Goal: Obtain resource: Download file/media

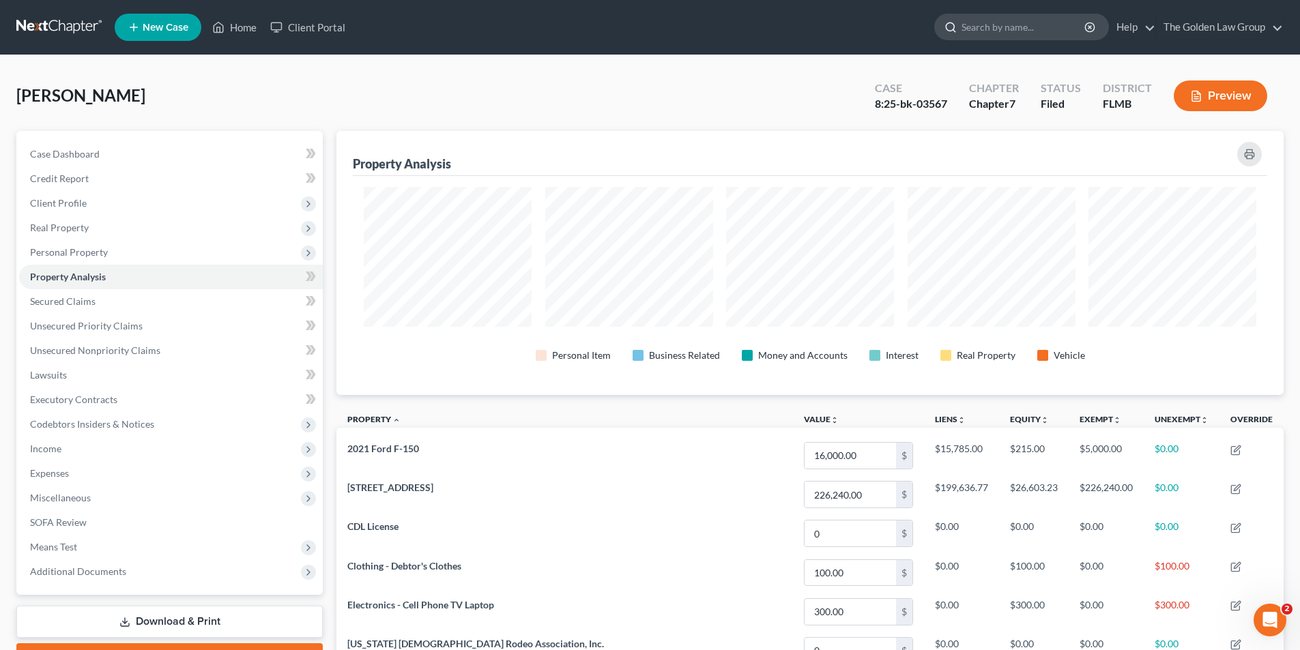
click at [986, 25] on input "search" at bounding box center [1023, 26] width 125 height 25
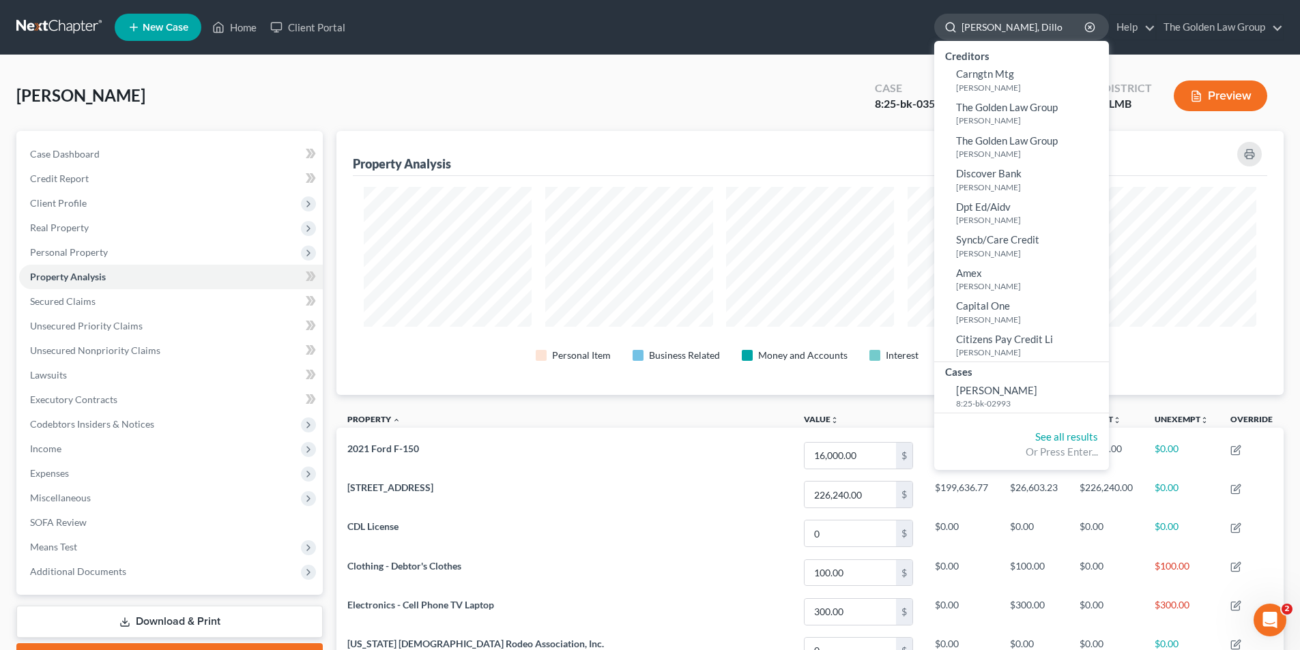
type input "[PERSON_NAME]"
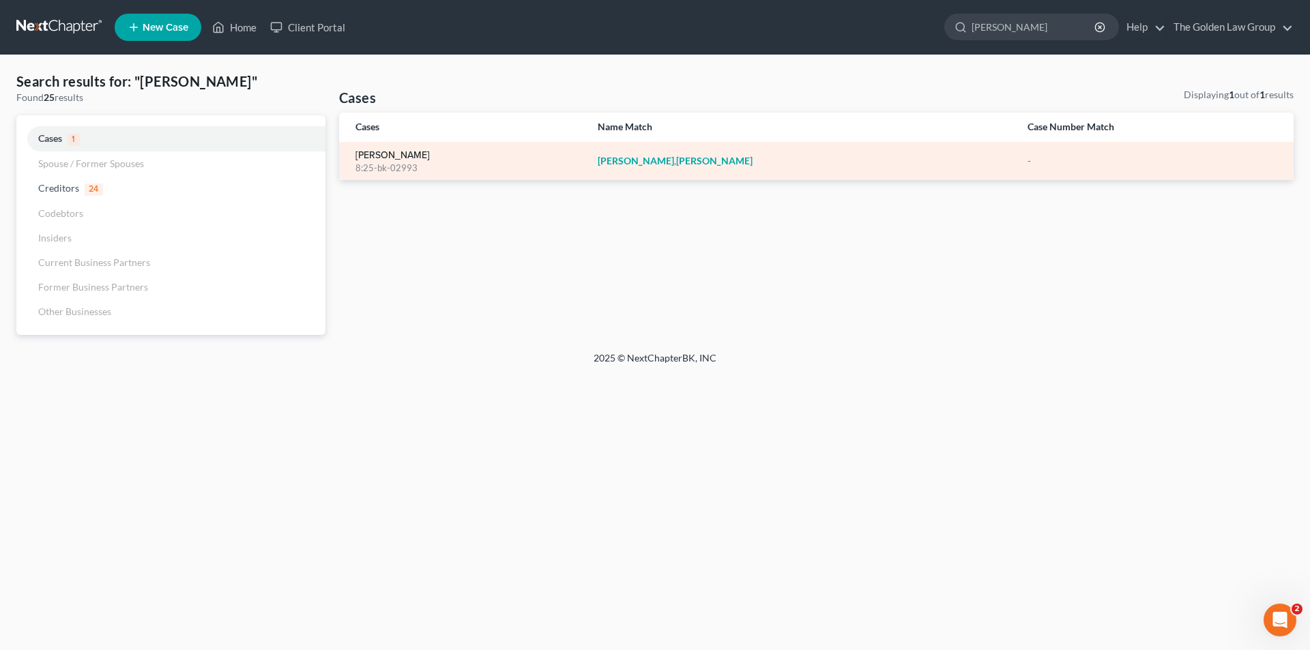
click at [390, 153] on link "[PERSON_NAME]" at bounding box center [392, 156] width 74 height 10
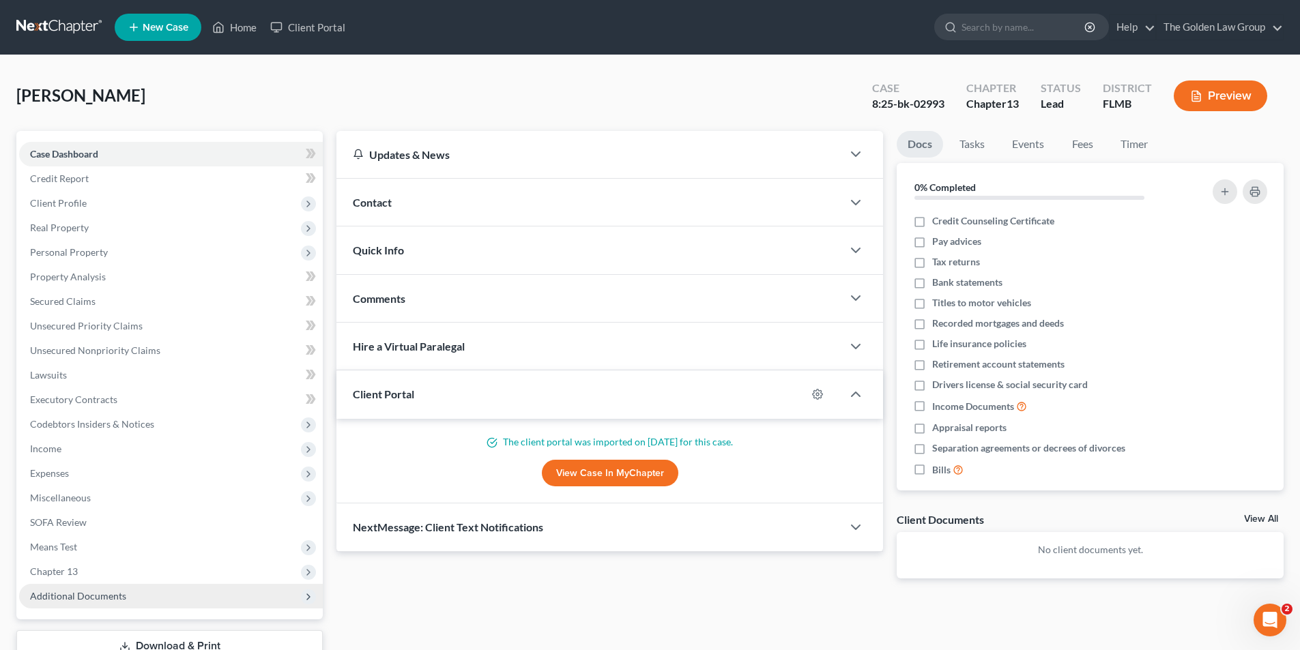
click at [107, 595] on span "Additional Documents" at bounding box center [78, 596] width 96 height 12
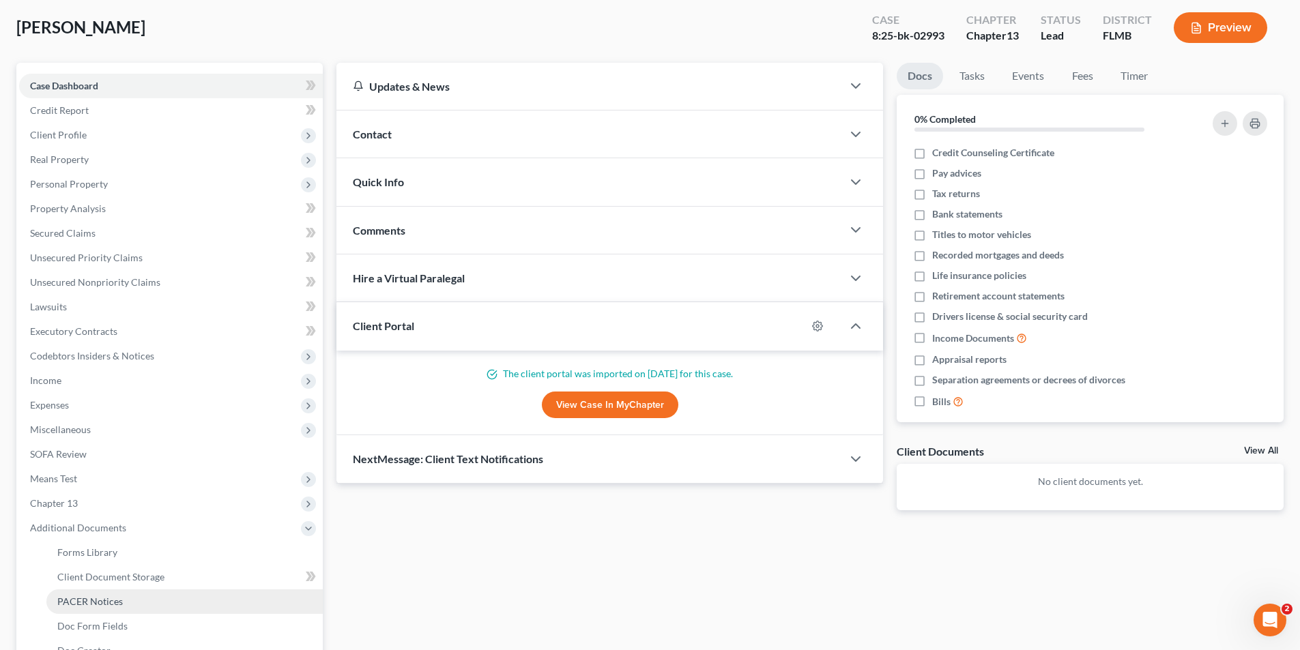
click at [93, 598] on span "PACER Notices" at bounding box center [89, 602] width 65 height 12
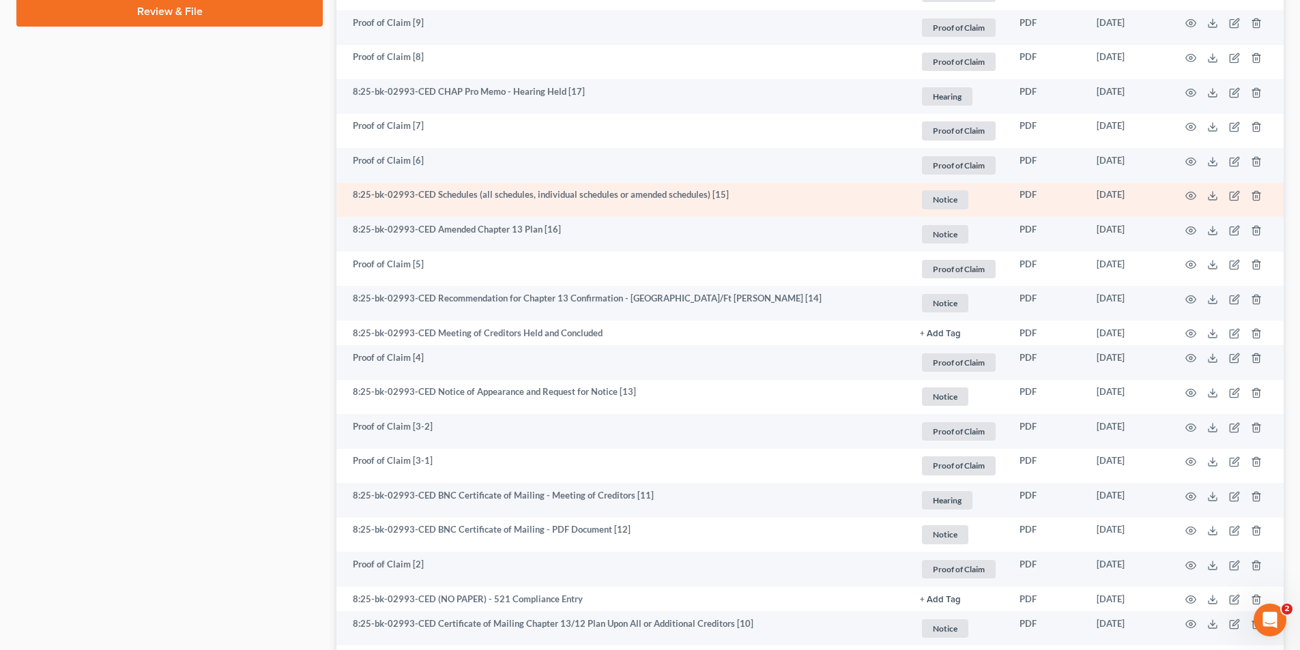
scroll to position [750, 0]
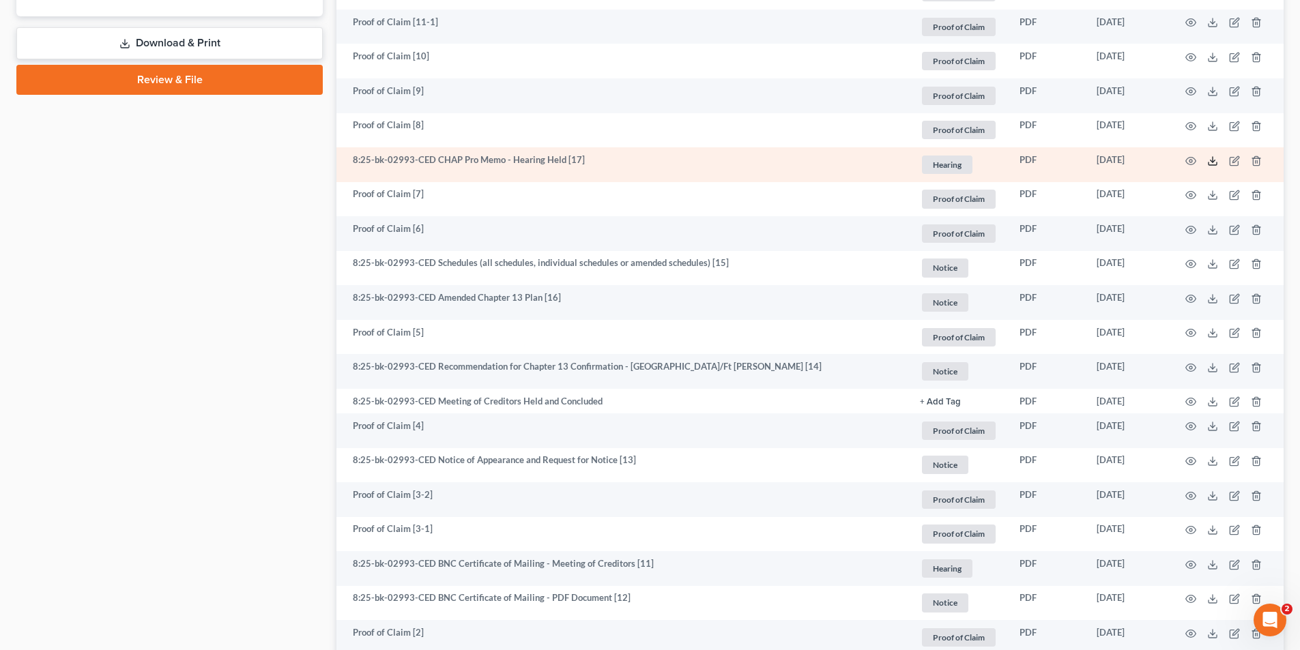
click at [1214, 157] on icon at bounding box center [1212, 161] width 11 height 11
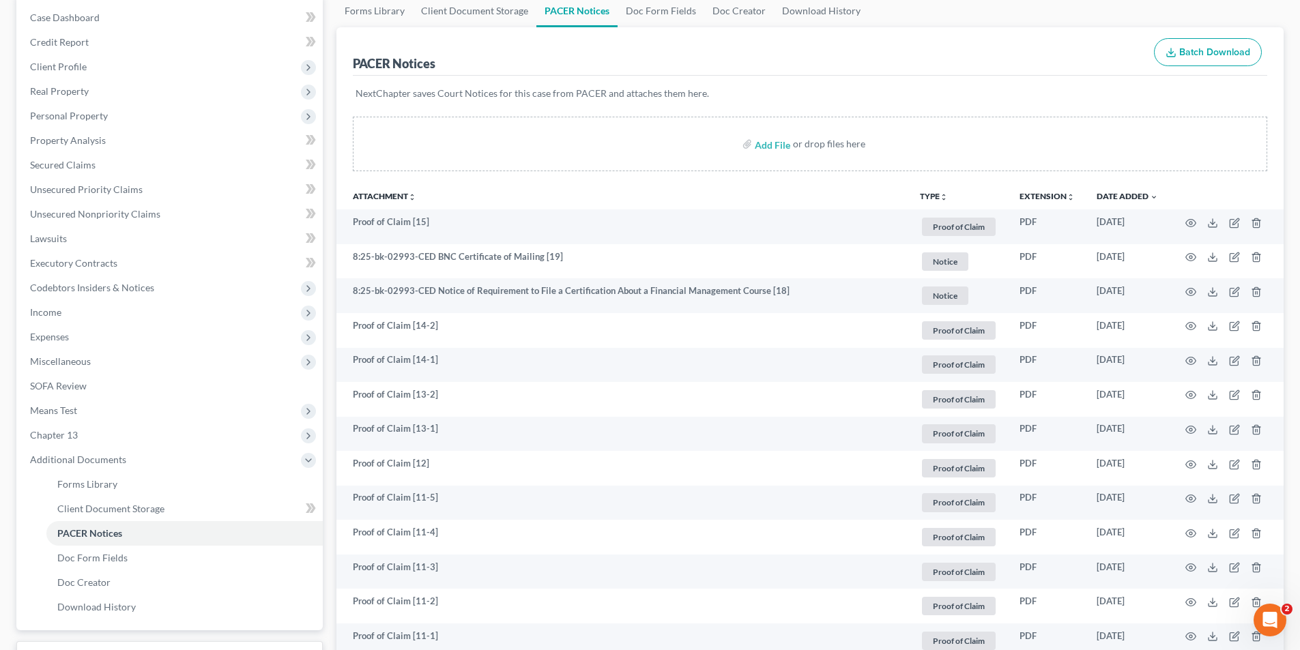
scroll to position [0, 0]
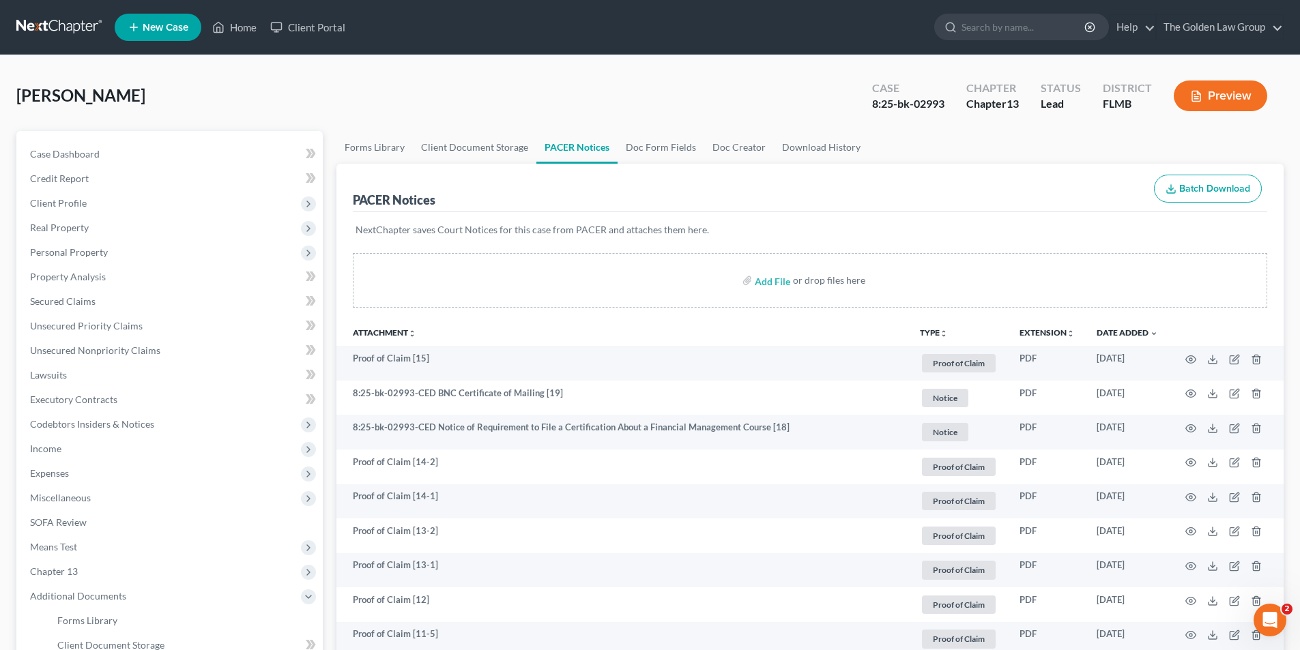
click at [1237, 94] on button "Preview" at bounding box center [1219, 95] width 93 height 31
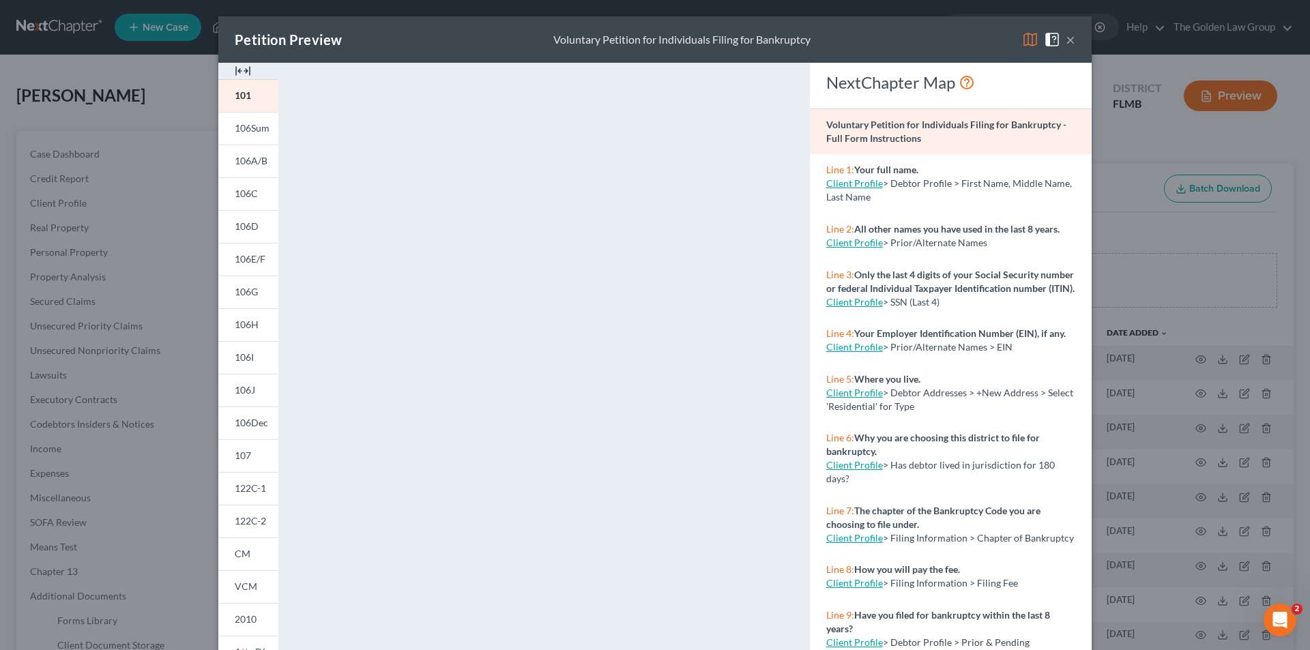
click at [145, 119] on div "Petition Preview Voluntary Petition for Individuals Filing for Bankruptcy × 101…" at bounding box center [655, 325] width 1310 height 650
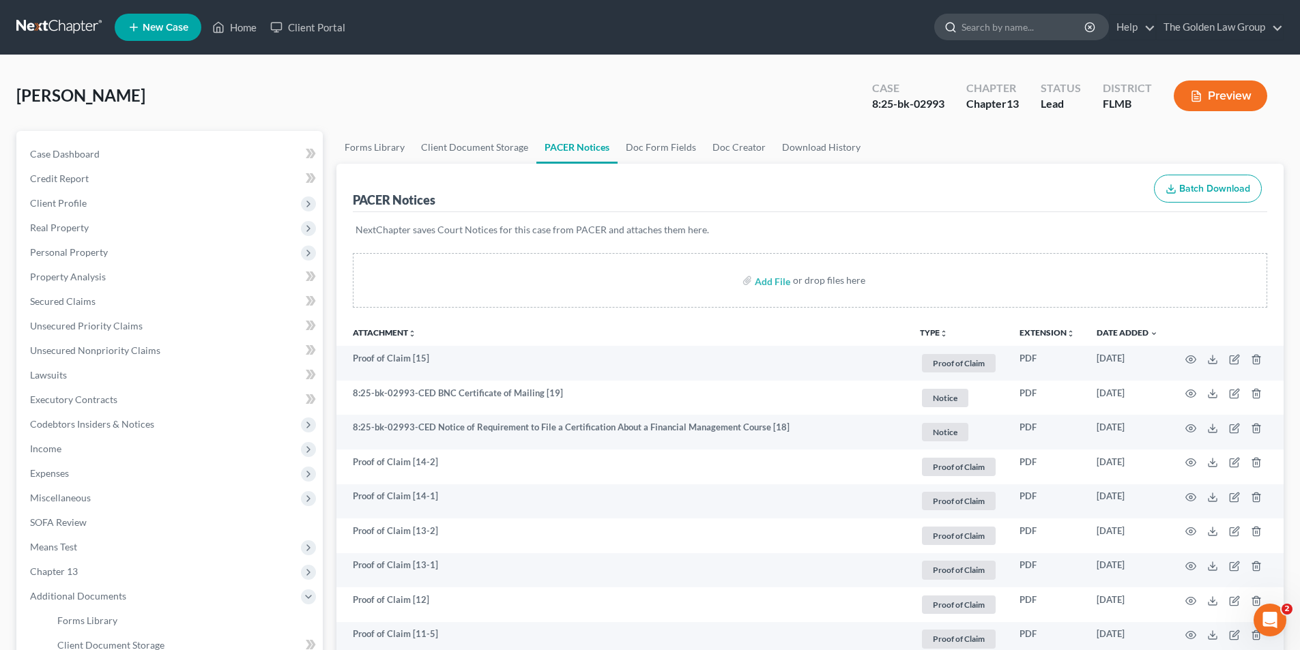
click at [1038, 28] on input "search" at bounding box center [1023, 26] width 125 height 25
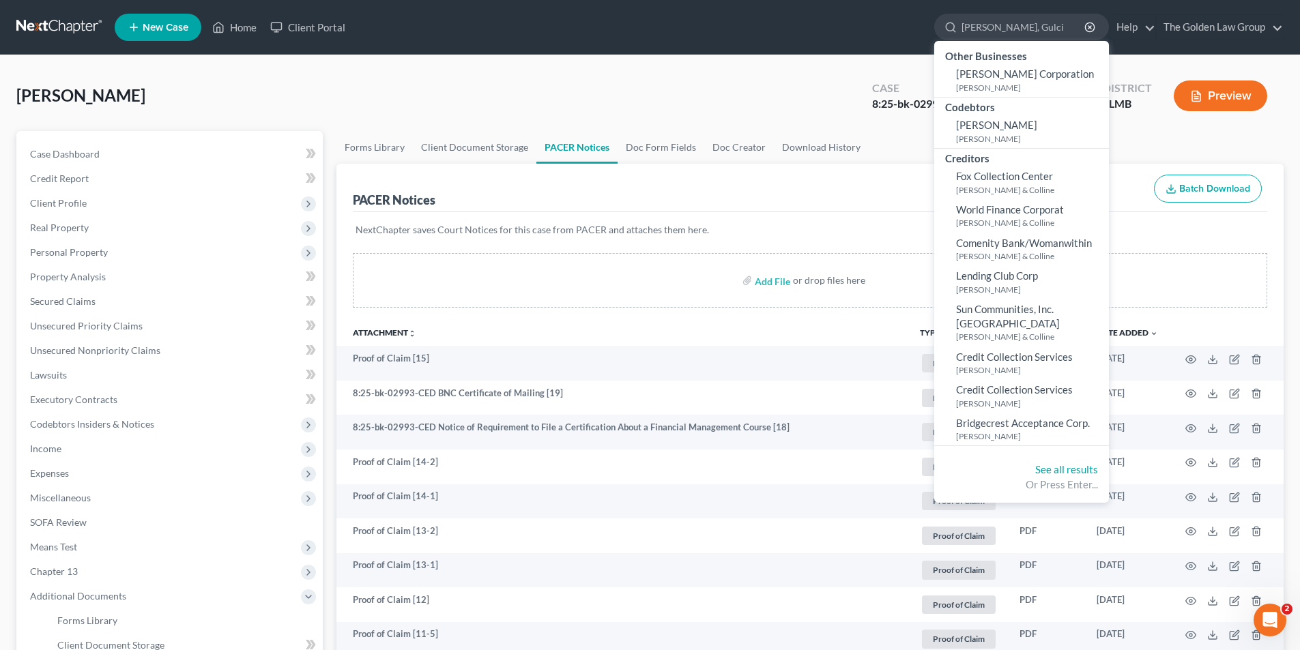
type input "[PERSON_NAME]"
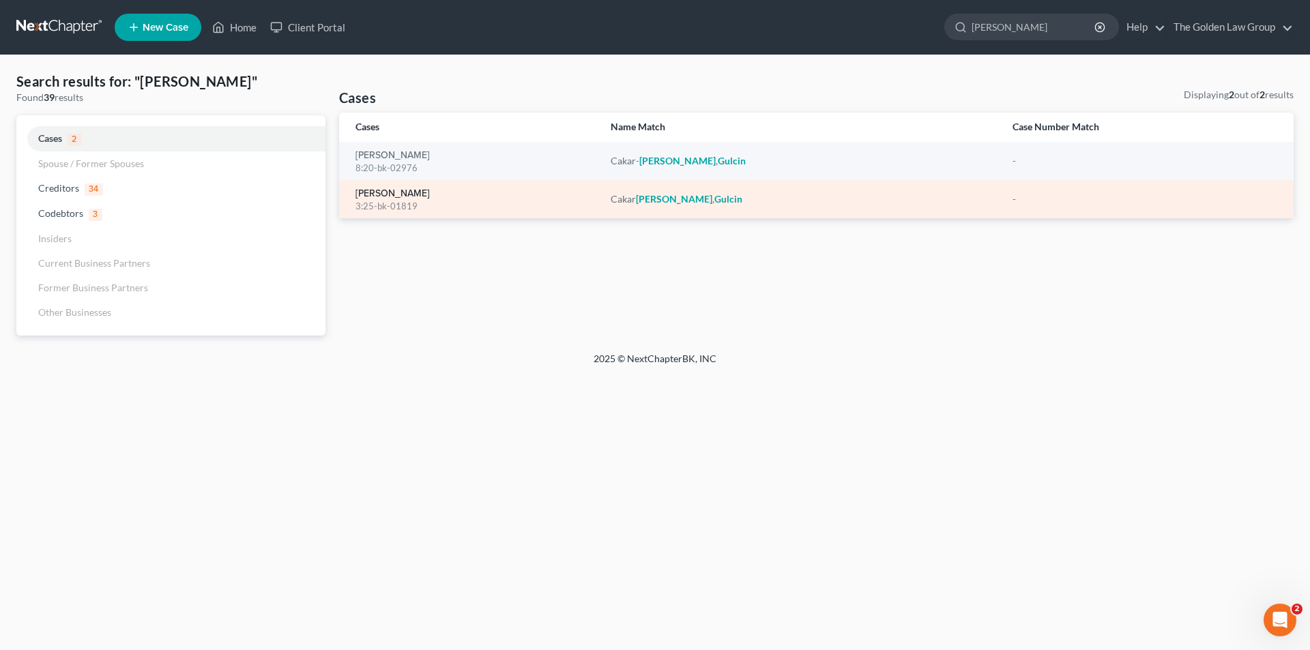
click at [398, 193] on link "[PERSON_NAME]" at bounding box center [392, 194] width 74 height 10
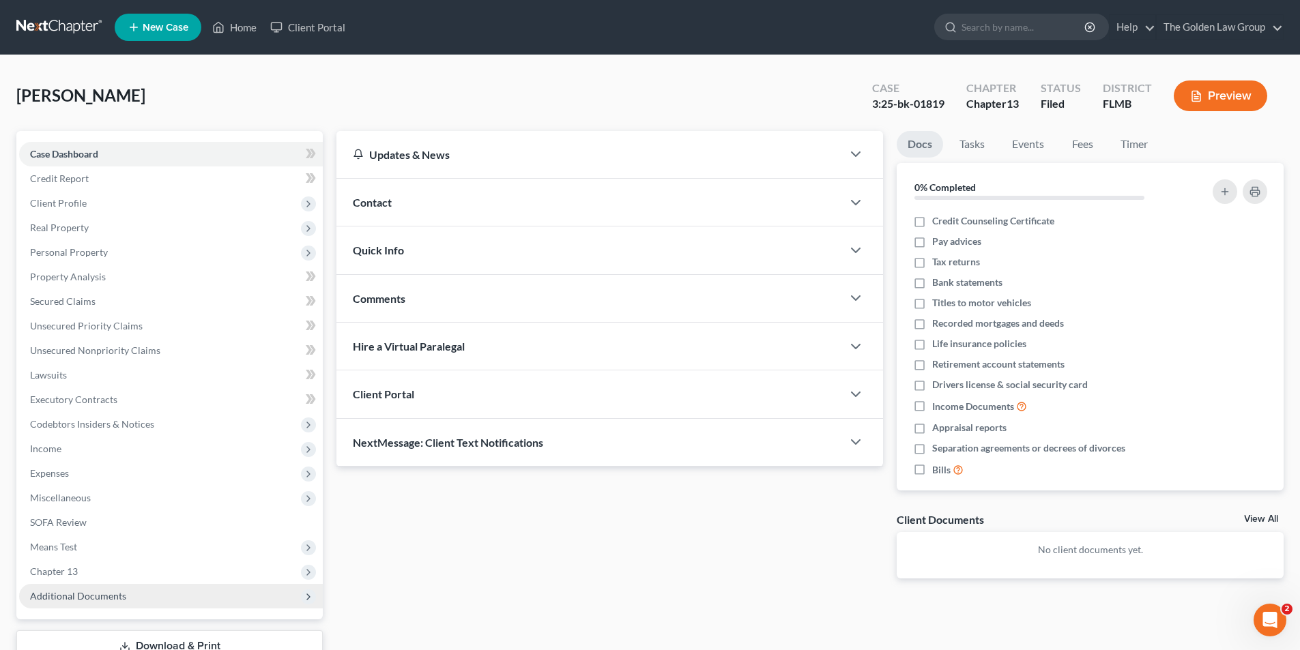
click at [89, 593] on span "Additional Documents" at bounding box center [78, 596] width 96 height 12
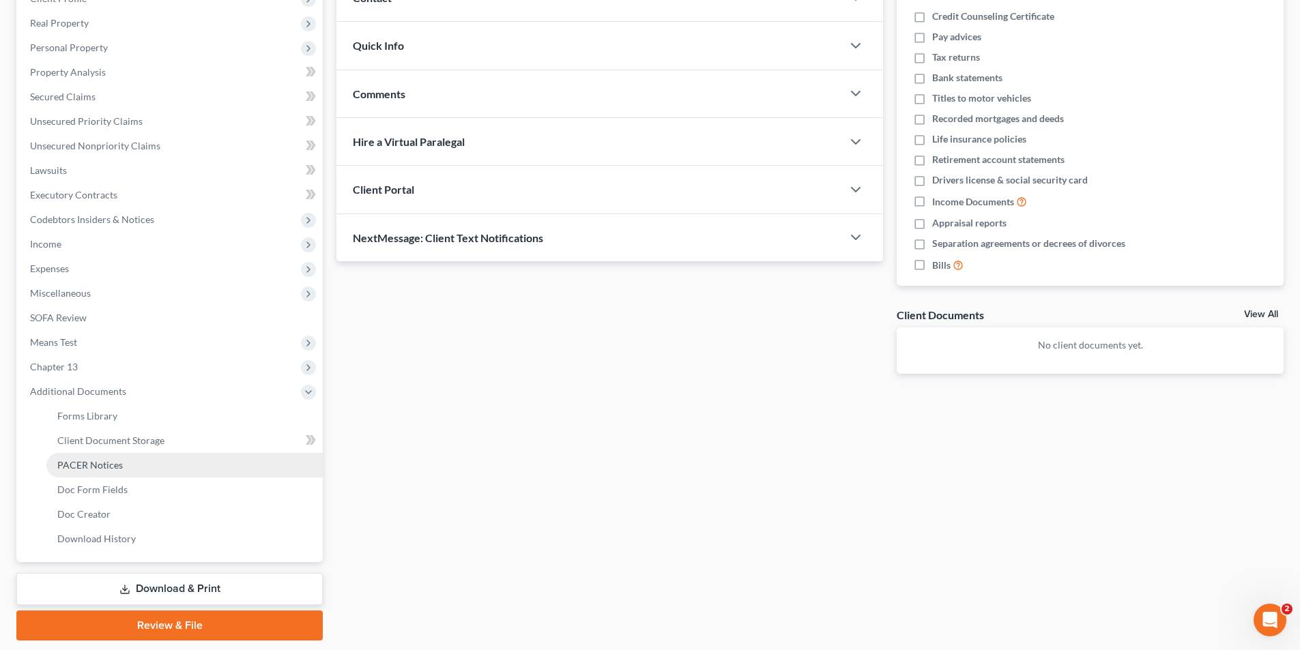
click at [57, 464] on link "PACER Notices" at bounding box center [184, 465] width 276 height 25
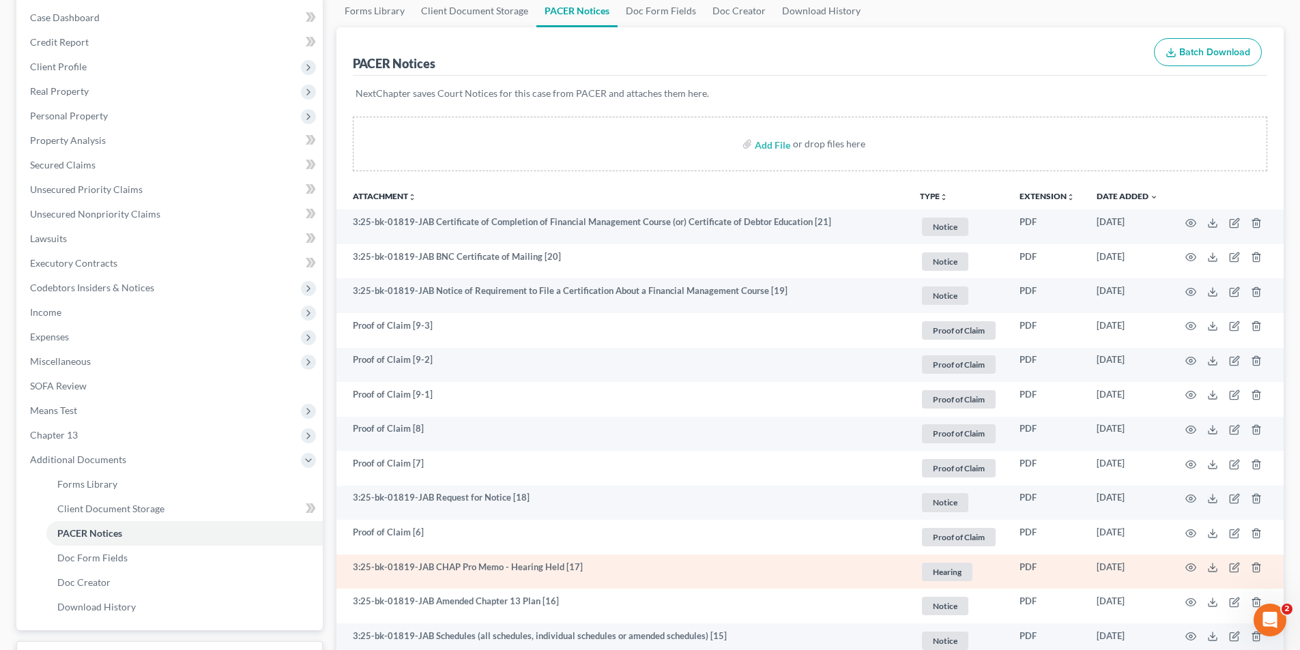
scroll to position [341, 0]
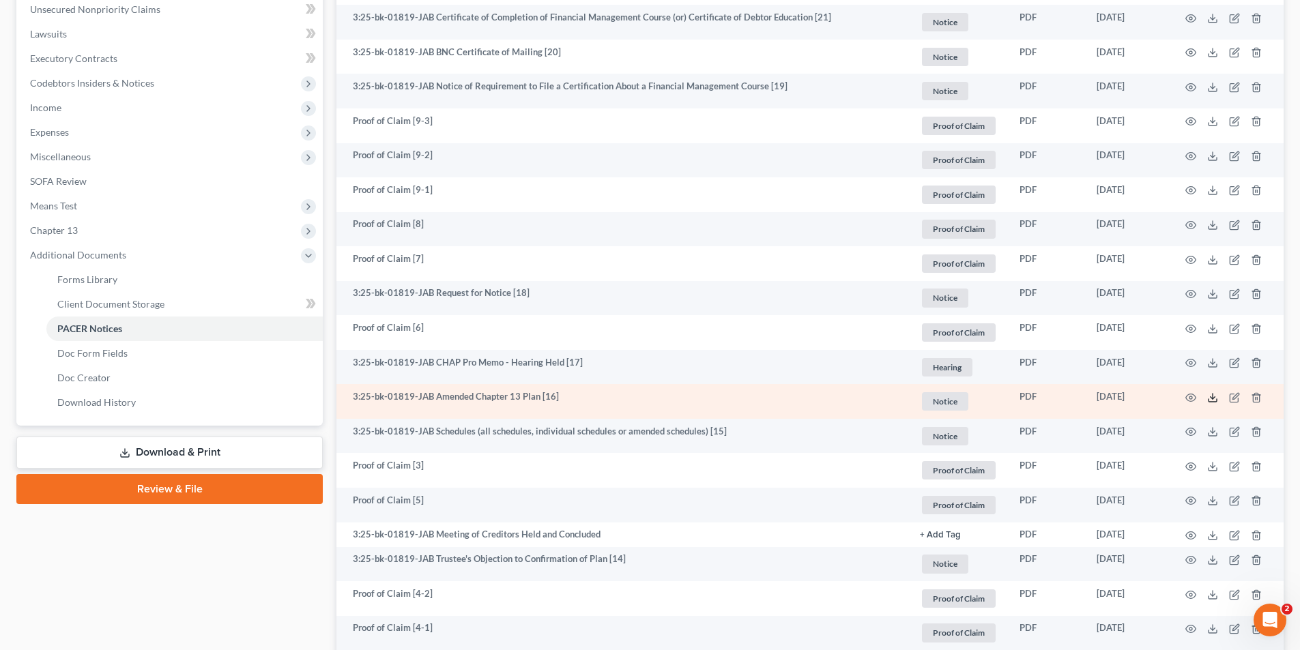
click at [1209, 396] on icon at bounding box center [1212, 397] width 11 height 11
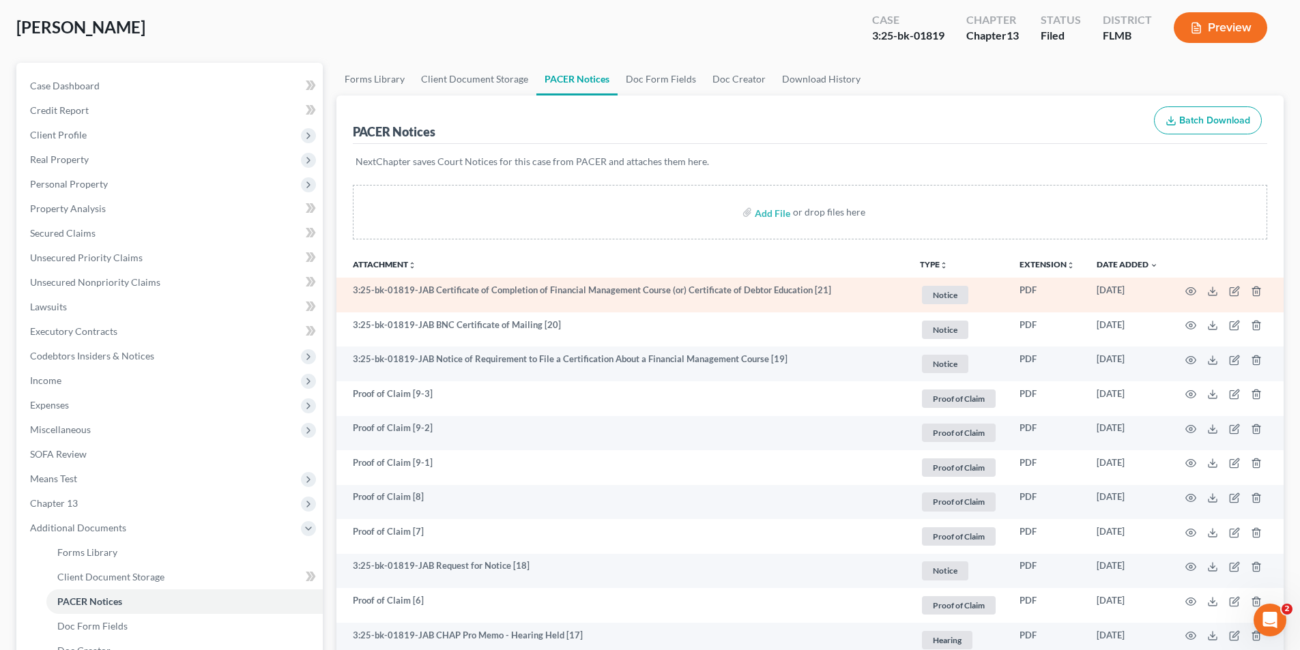
scroll to position [0, 0]
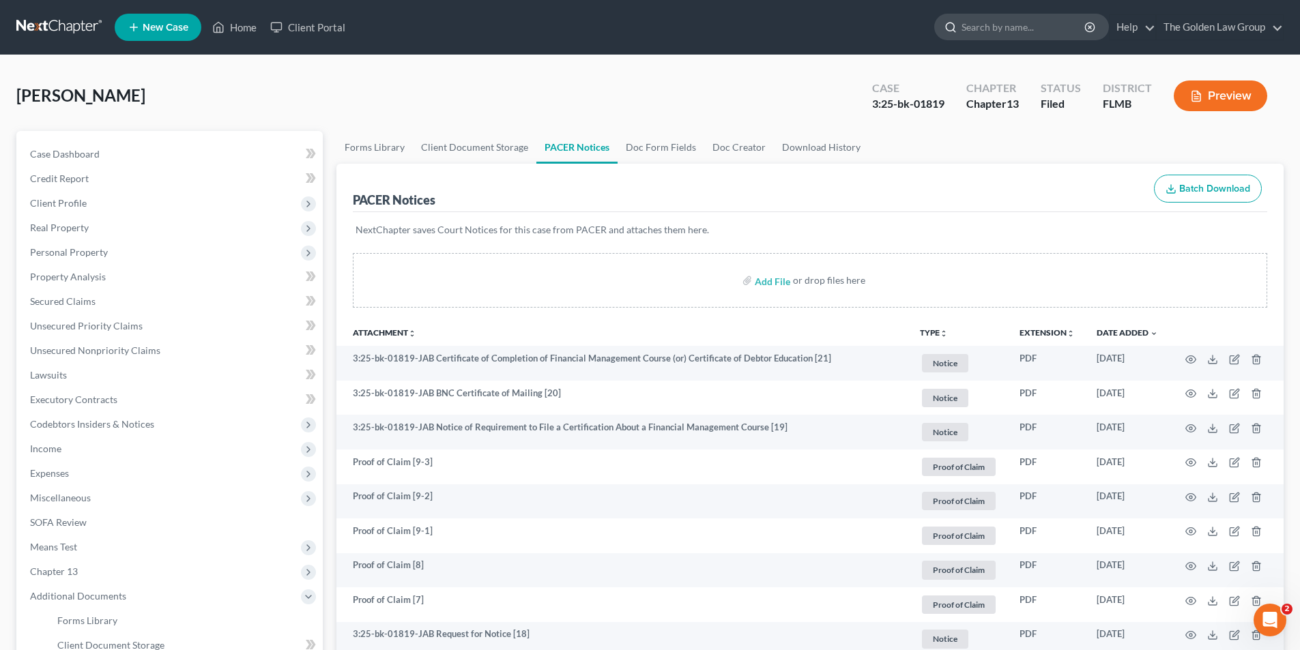
click at [983, 29] on input "search" at bounding box center [1023, 26] width 125 height 25
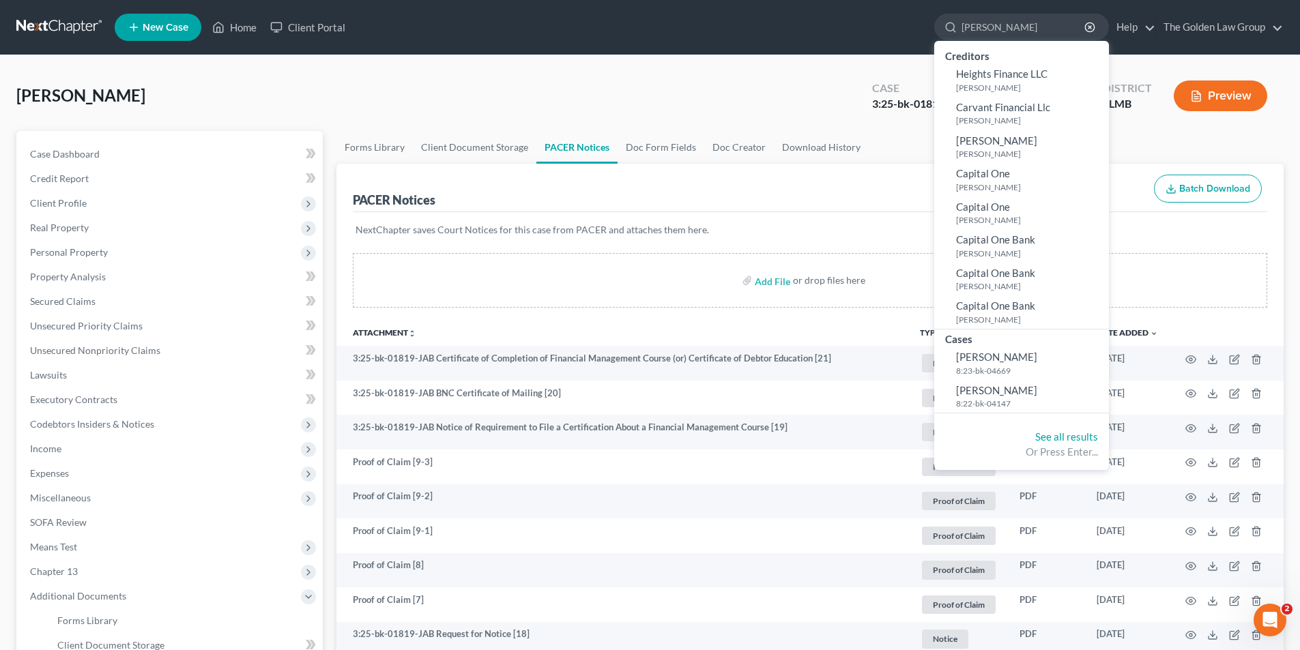
click at [513, 121] on div "[PERSON_NAME] Upgraded Case 3:25-bk-01819 Chapter Chapter 13 Status Filed Distr…" at bounding box center [649, 101] width 1267 height 59
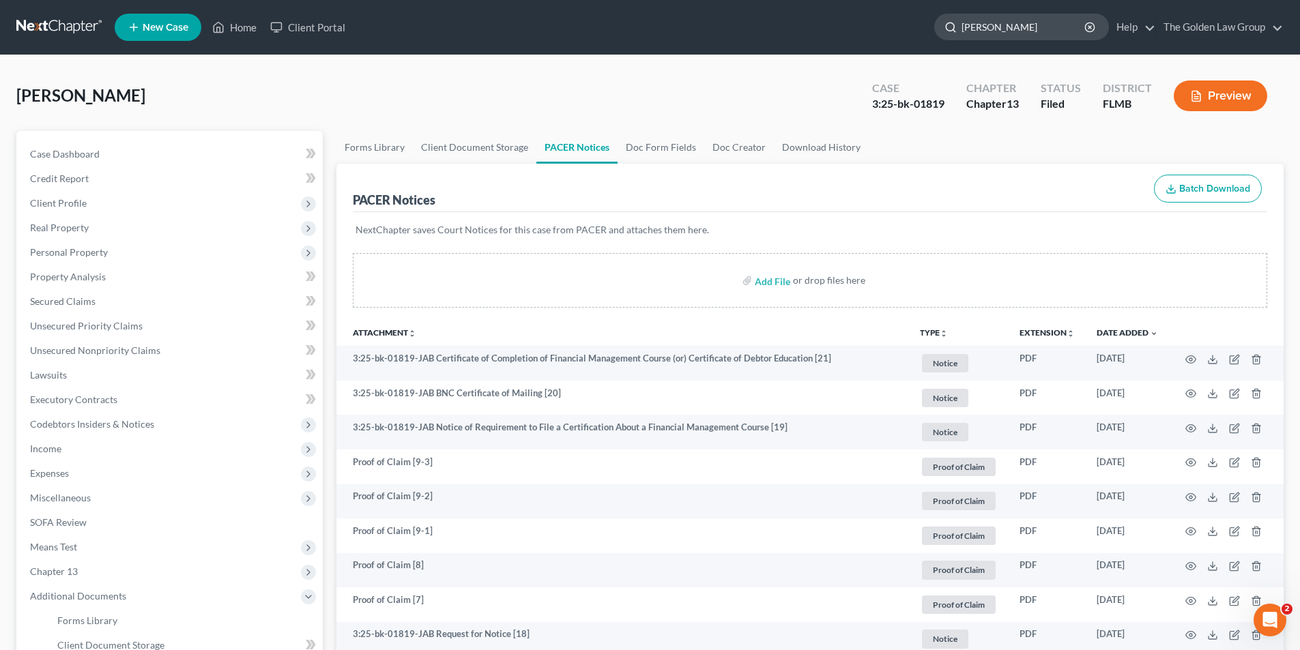
click at [1030, 28] on input "[PERSON_NAME]" at bounding box center [1023, 26] width 125 height 25
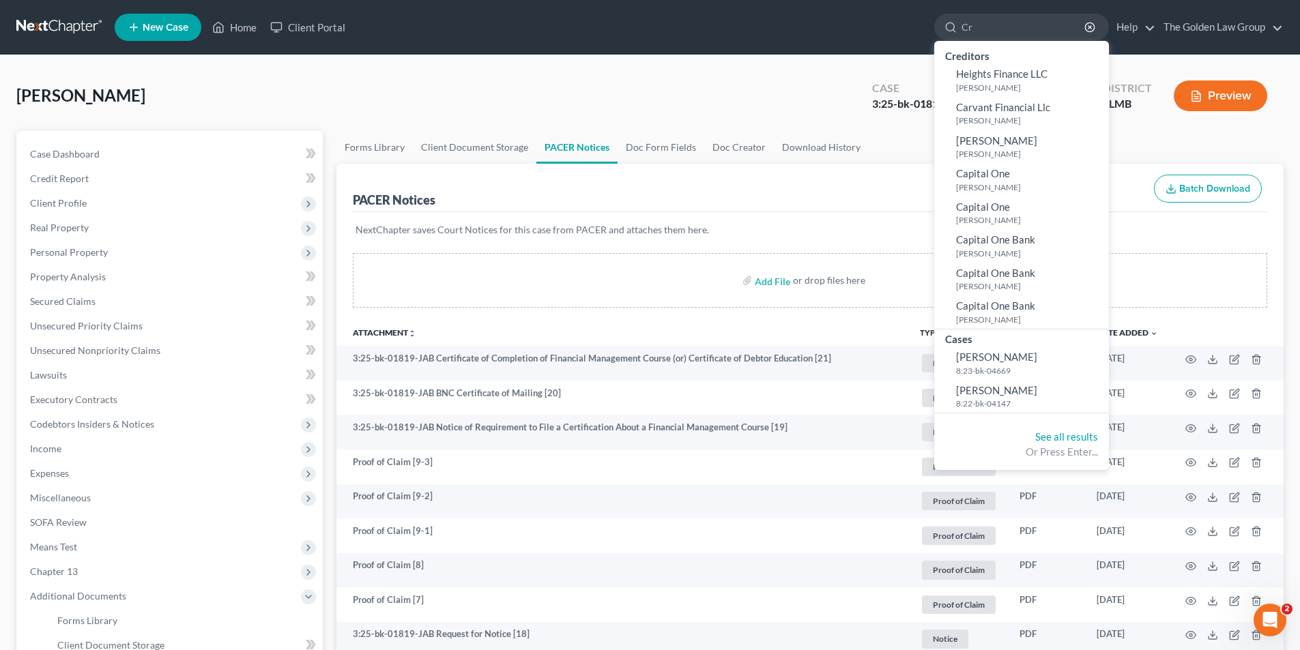
type input "C"
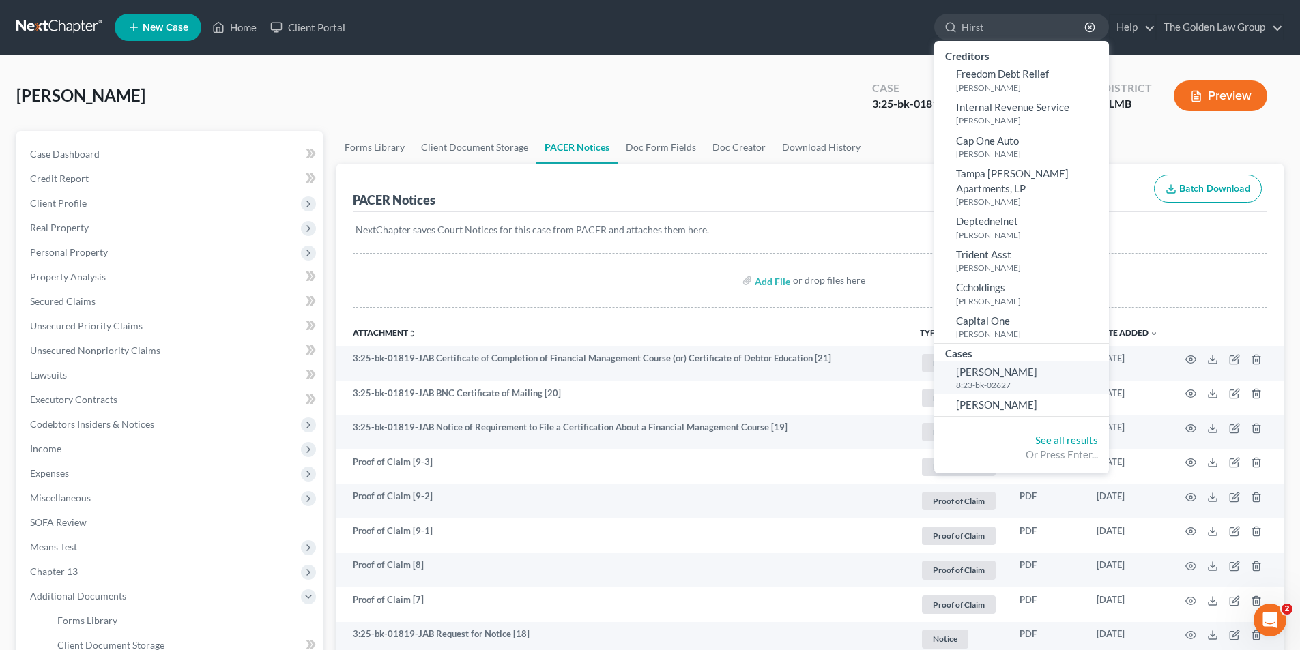
type input "Hirst"
click at [969, 379] on small "8:23-bk-02627" at bounding box center [1030, 385] width 149 height 12
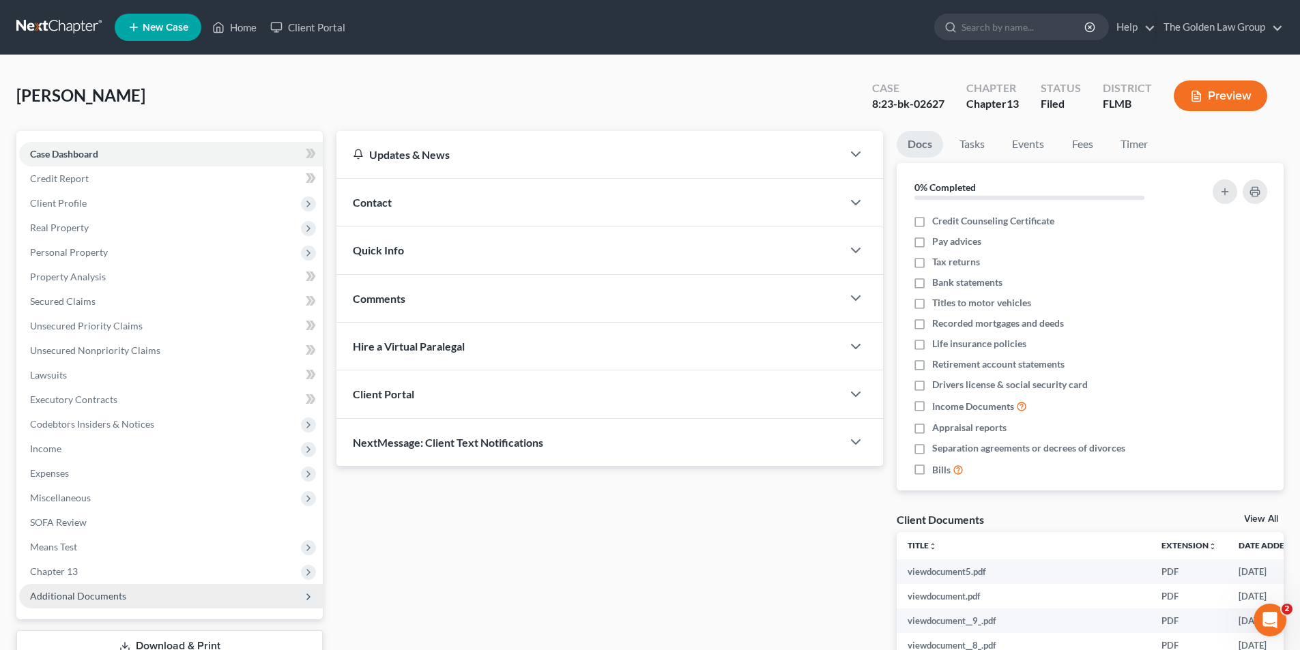
click at [86, 593] on span "Additional Documents" at bounding box center [78, 596] width 96 height 12
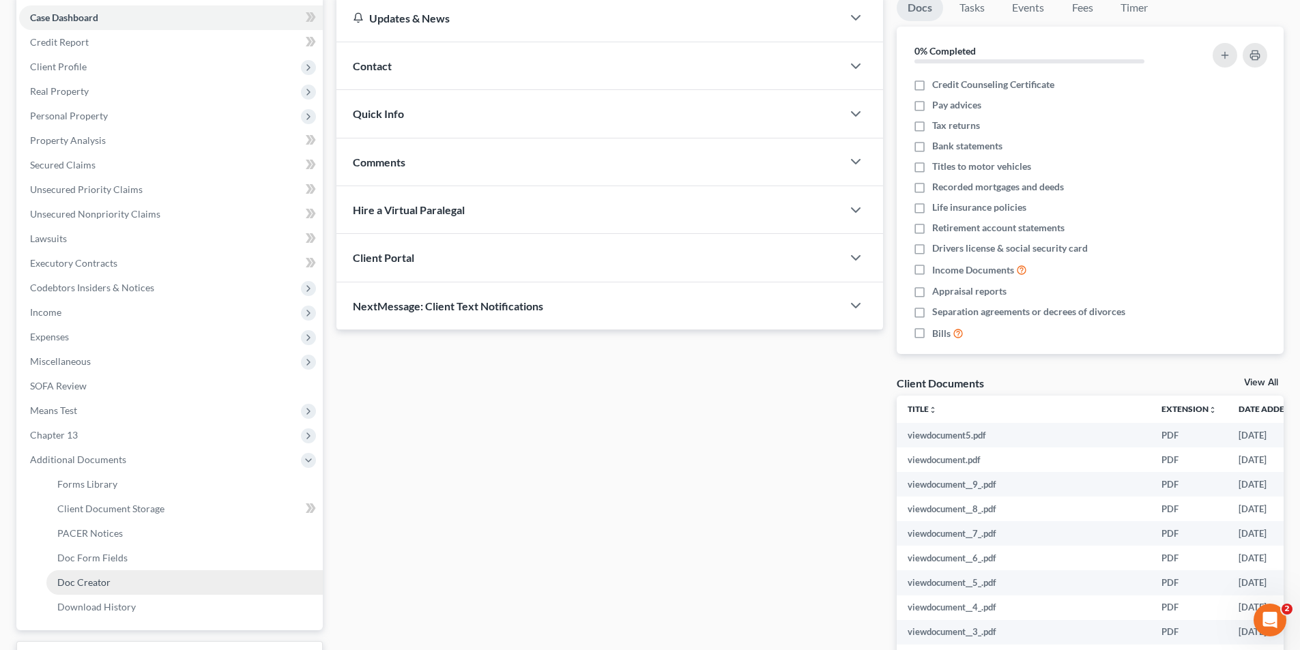
scroll to position [205, 0]
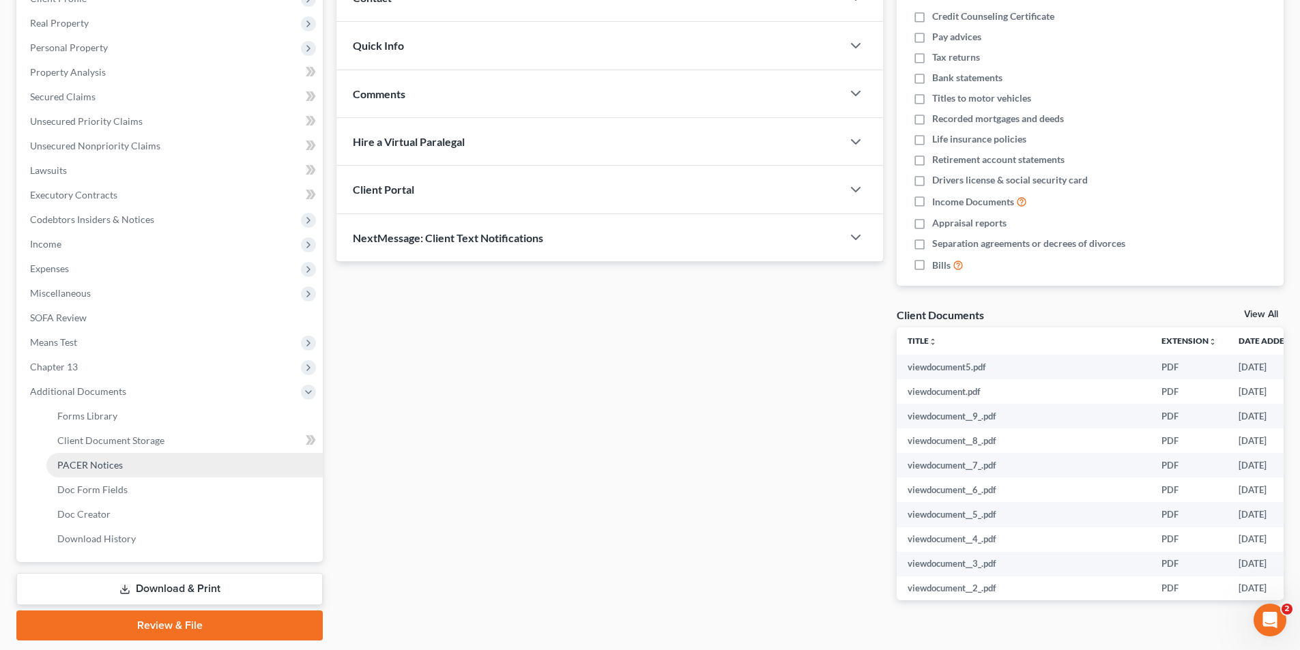
click at [104, 465] on span "PACER Notices" at bounding box center [89, 465] width 65 height 12
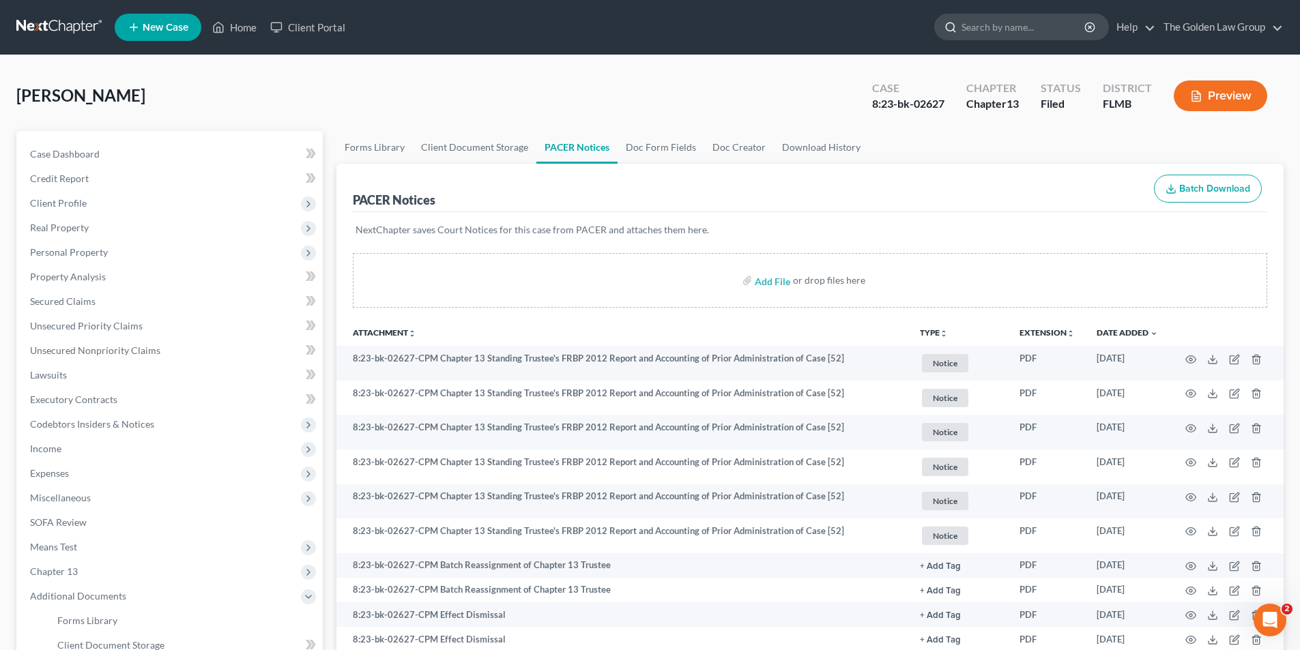
click at [1018, 24] on input "search" at bounding box center [1023, 26] width 125 height 25
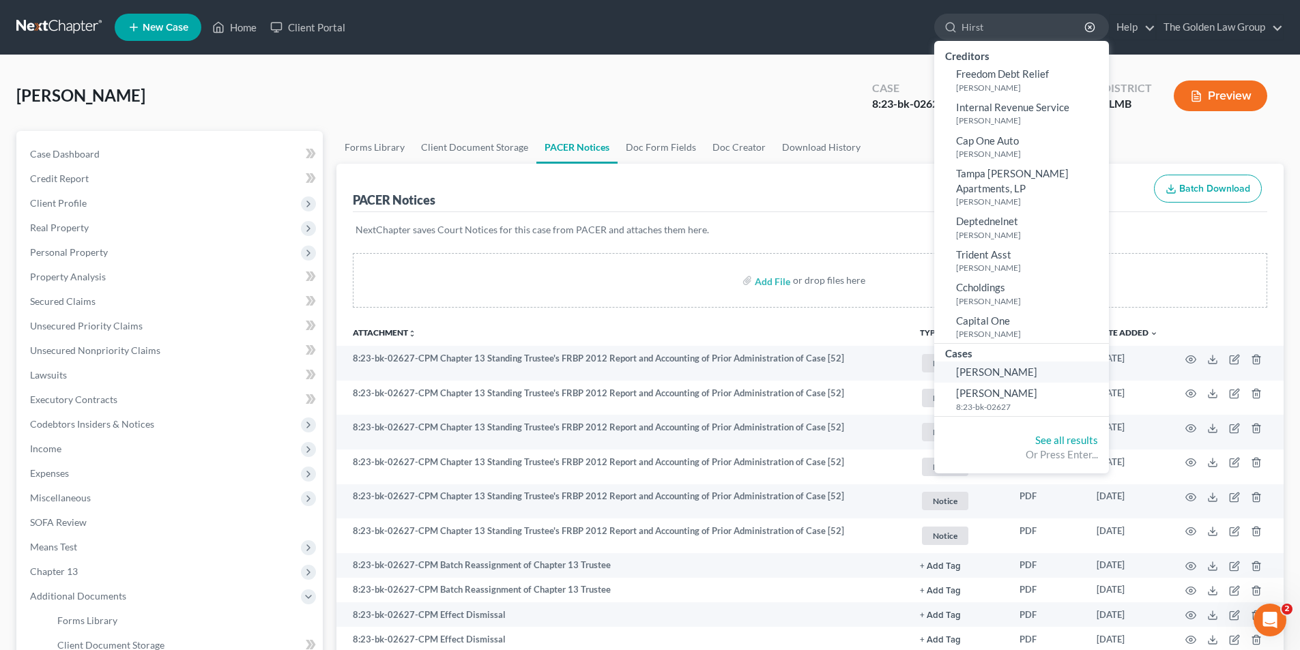
type input "Hirst"
click at [994, 366] on span "[PERSON_NAME]" at bounding box center [996, 372] width 81 height 12
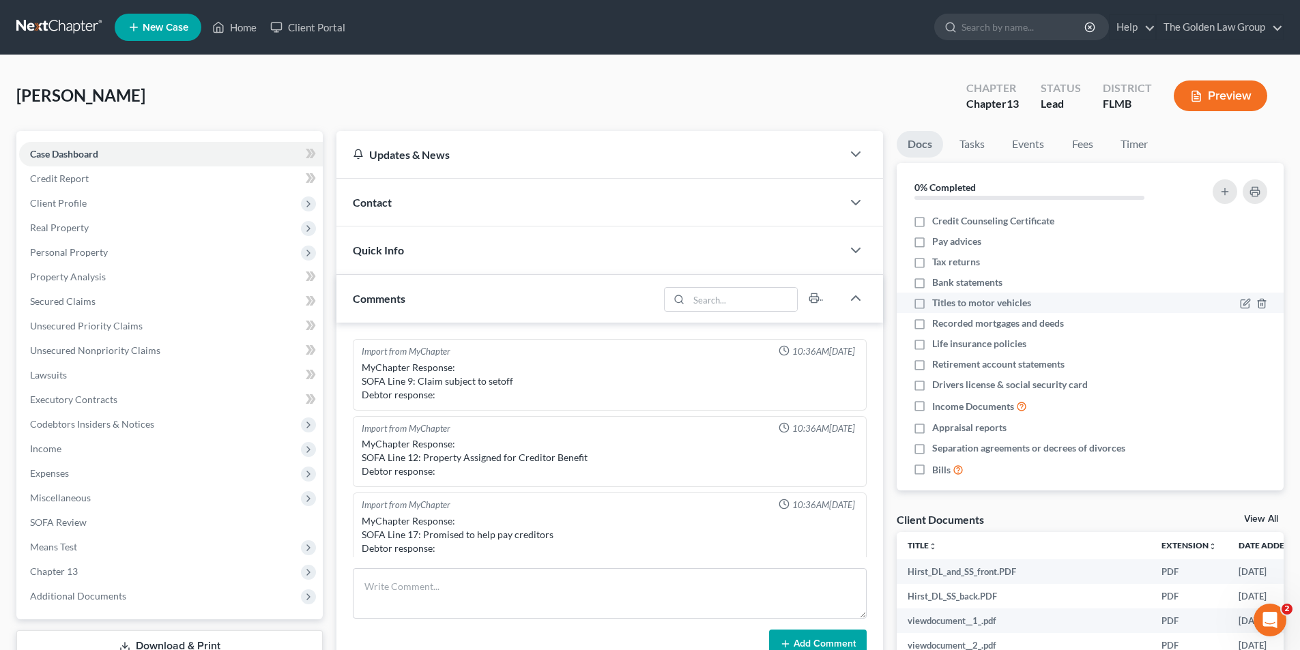
scroll to position [237, 0]
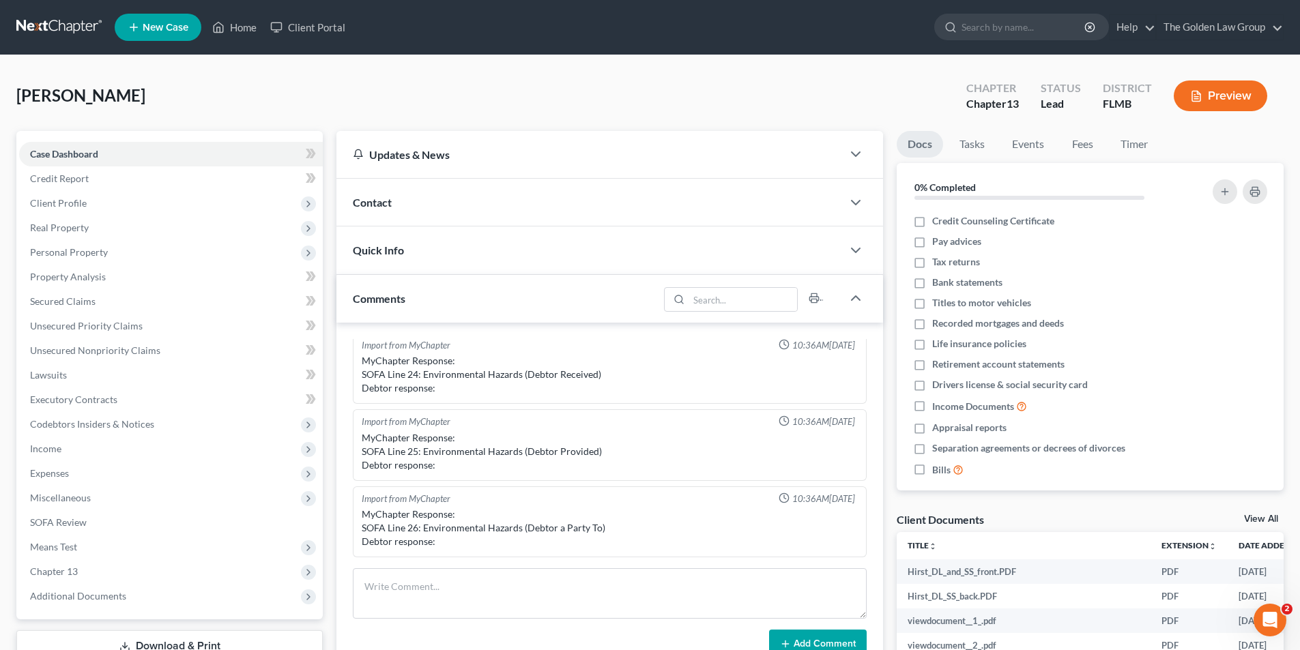
click at [1224, 94] on button "Preview" at bounding box center [1219, 95] width 93 height 31
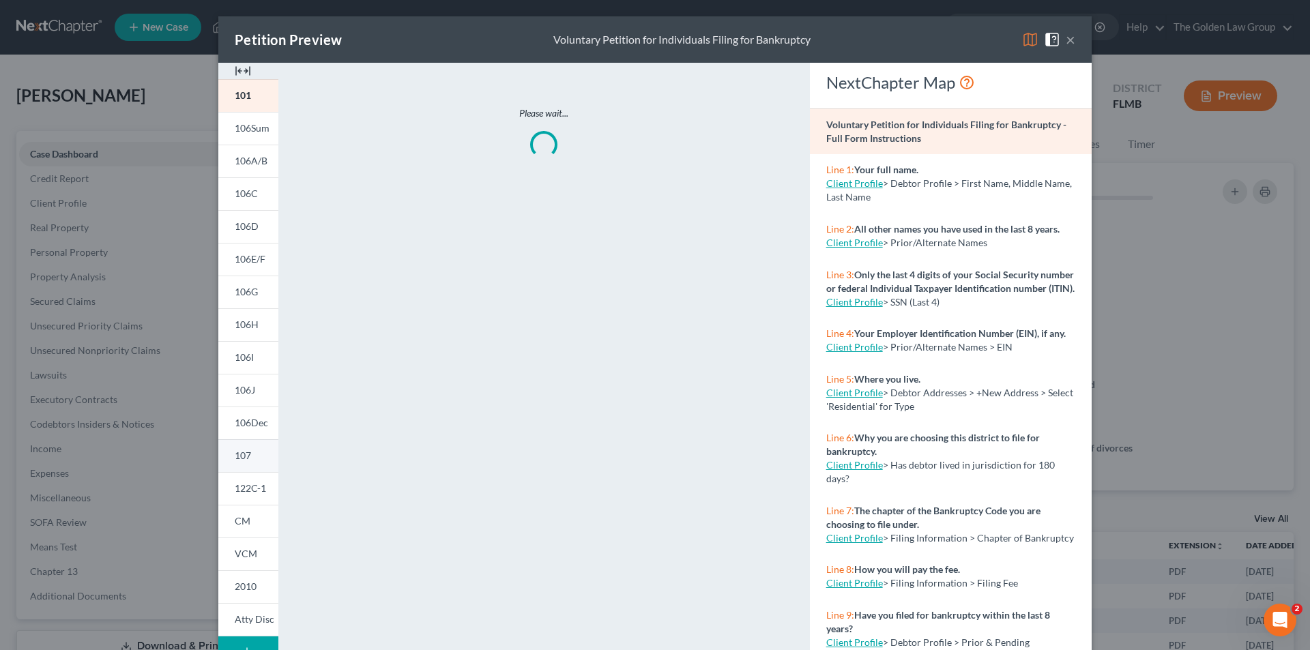
click at [244, 454] on span "107" at bounding box center [243, 456] width 16 height 12
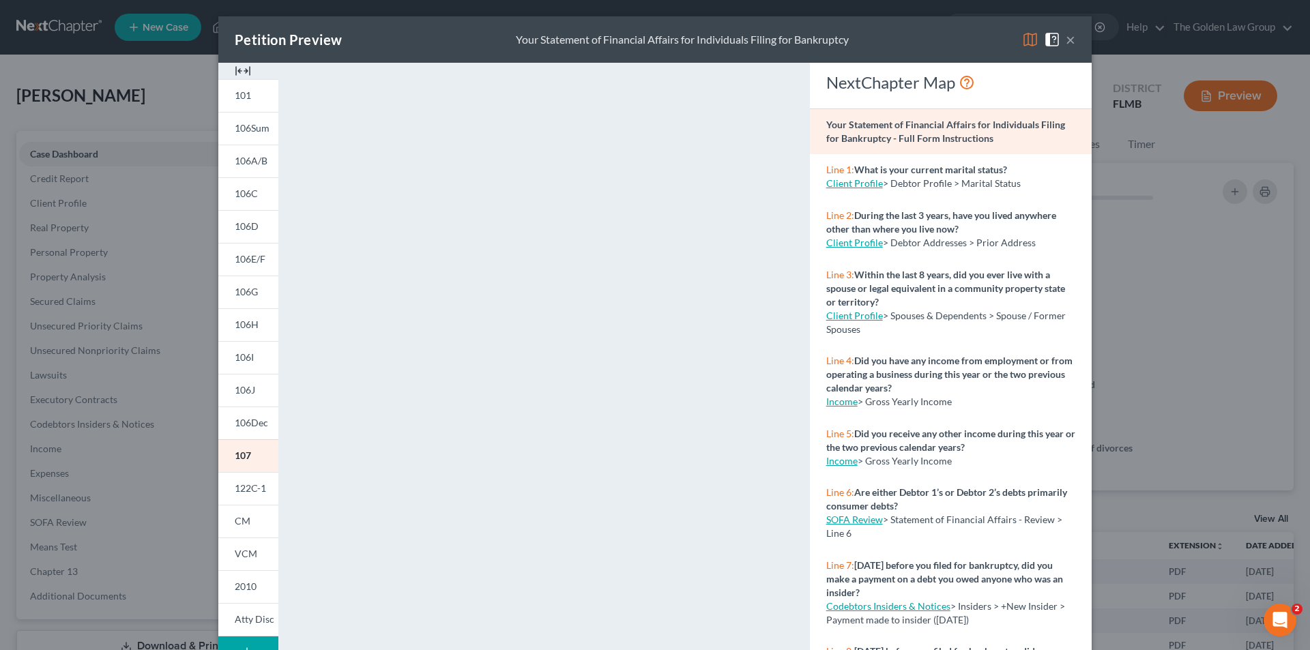
click at [141, 306] on div "Petition Preview Your Statement of Financial Affairs for Individuals Filing for…" at bounding box center [655, 325] width 1310 height 650
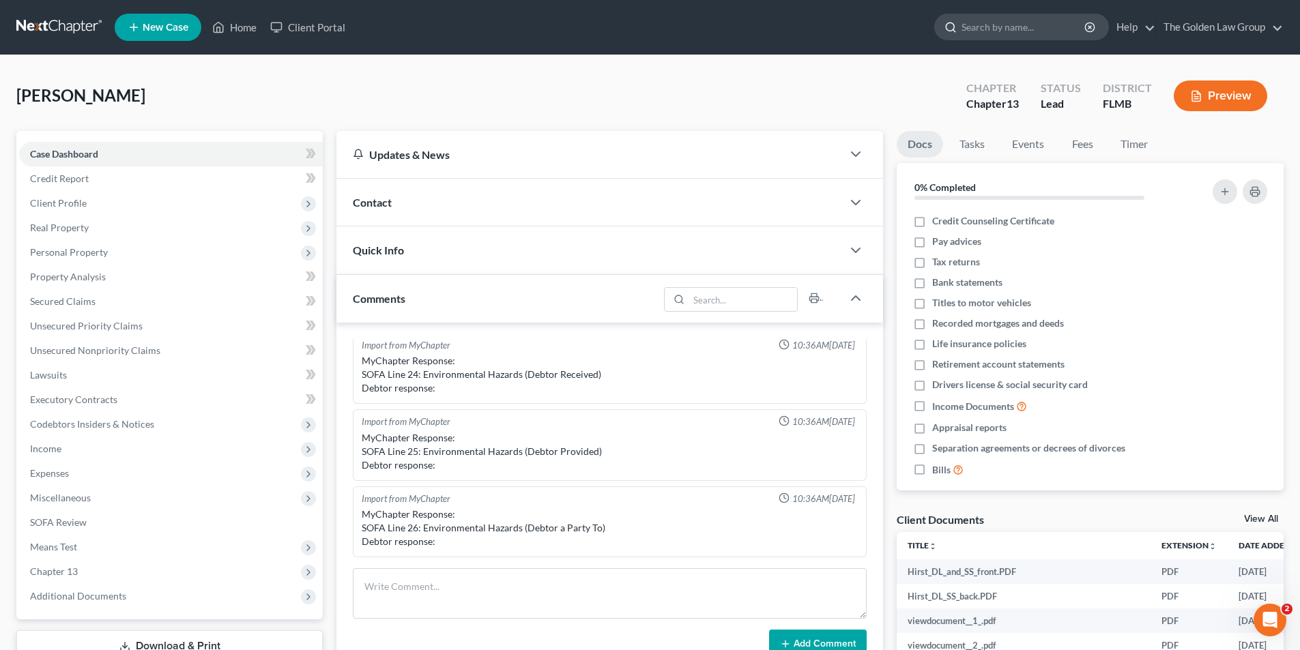
click at [980, 24] on input "search" at bounding box center [1023, 26] width 125 height 25
type input "[PERSON_NAME]"
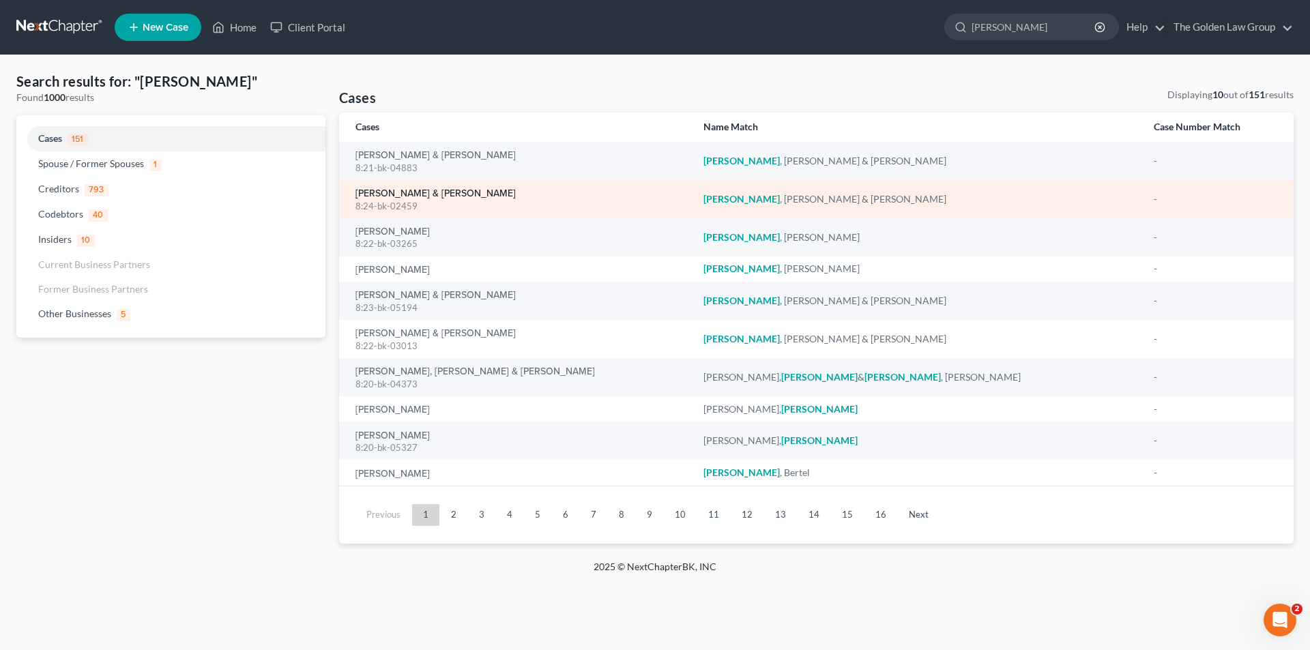
click at [407, 193] on link "[PERSON_NAME] & [PERSON_NAME]" at bounding box center [435, 194] width 160 height 10
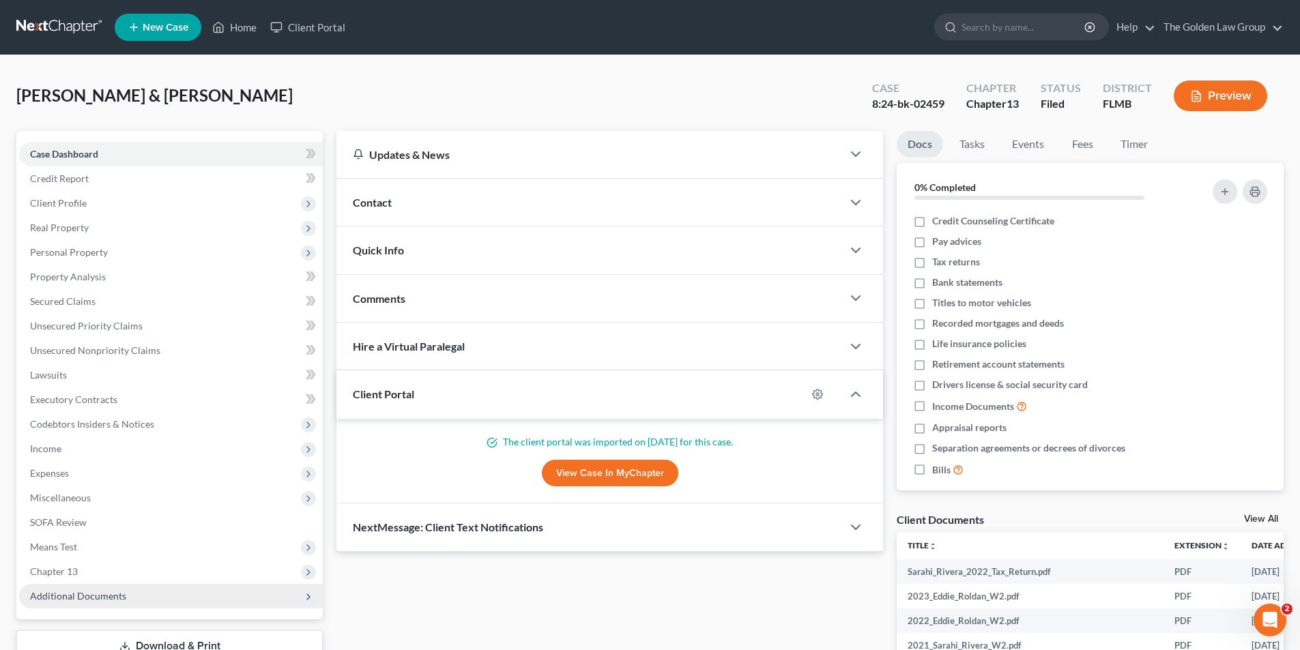
click at [79, 598] on span "Additional Documents" at bounding box center [78, 596] width 96 height 12
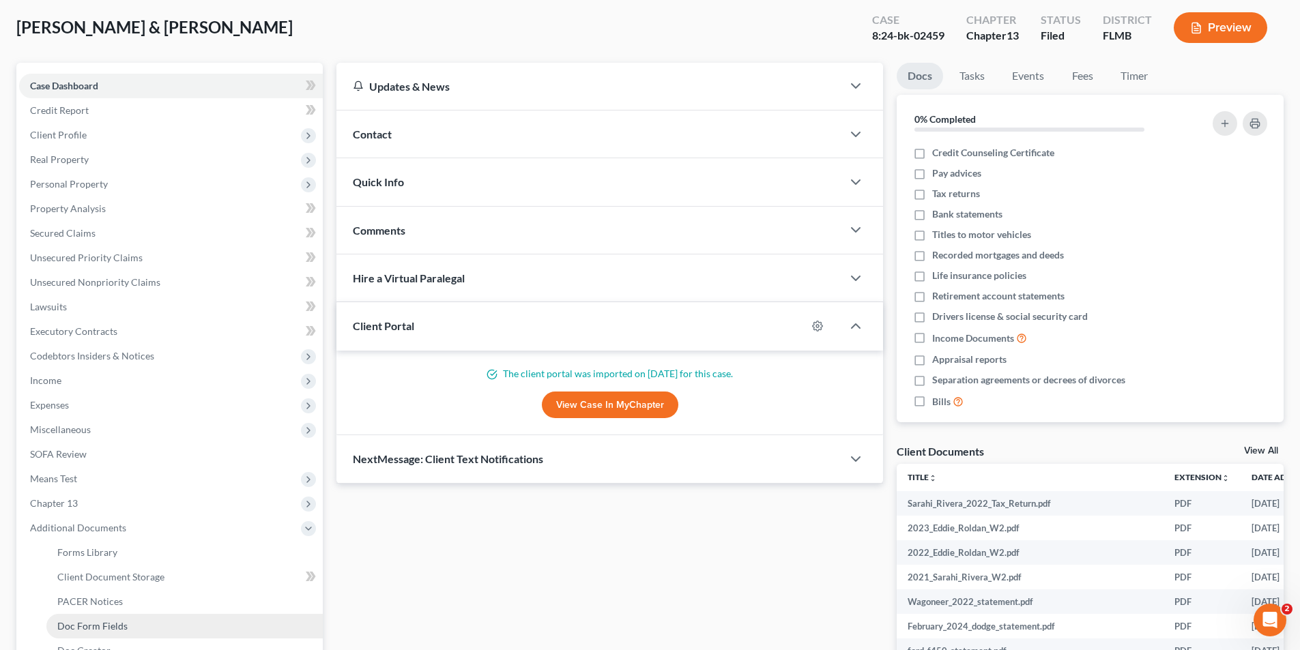
scroll to position [136, 0]
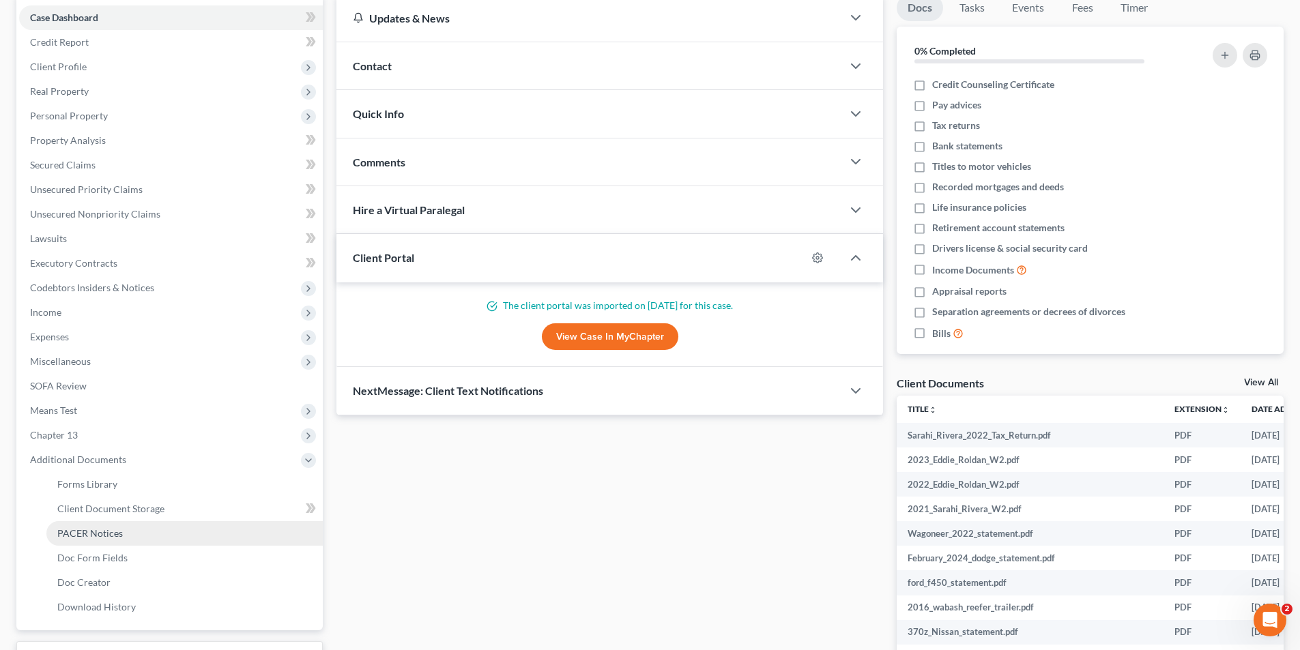
click at [121, 536] on link "PACER Notices" at bounding box center [184, 533] width 276 height 25
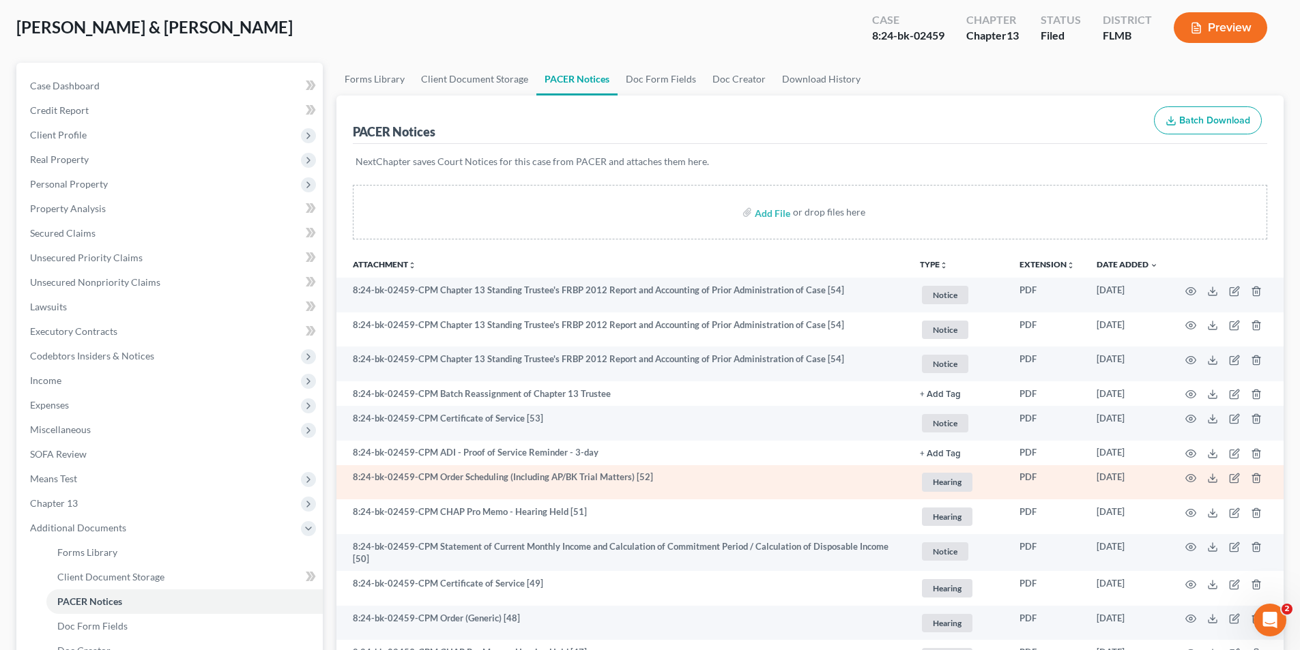
scroll to position [136, 0]
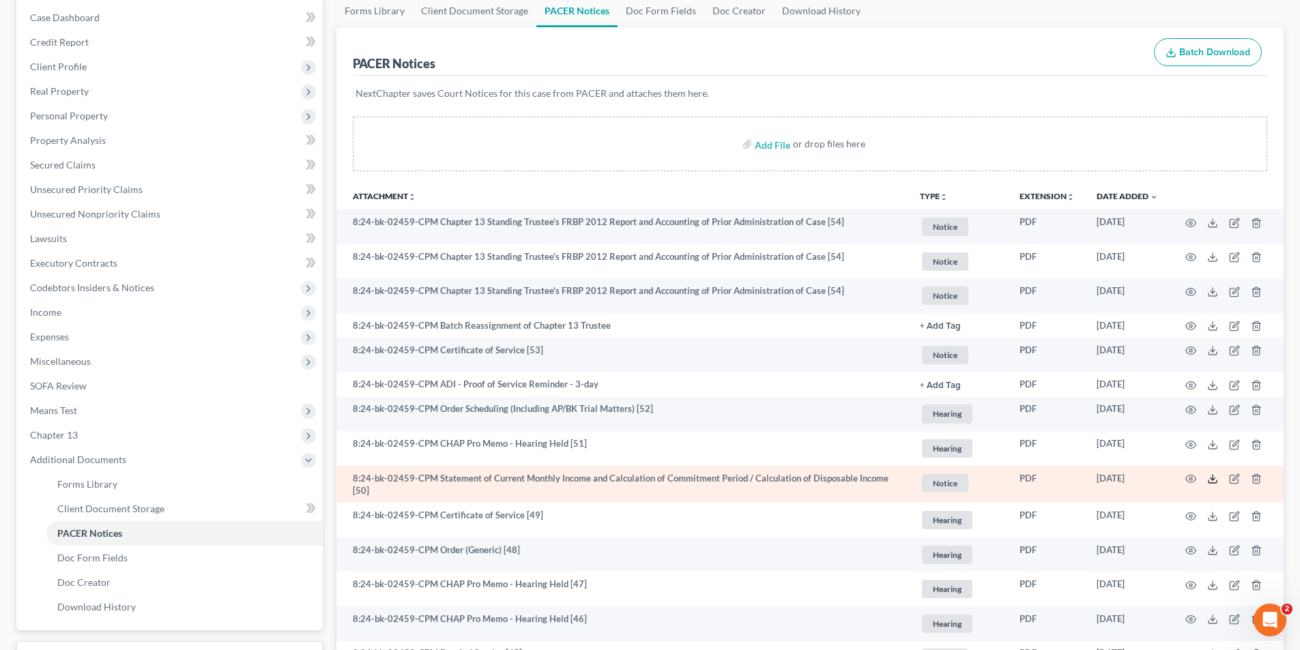
click at [1214, 479] on polyline at bounding box center [1212, 479] width 5 height 2
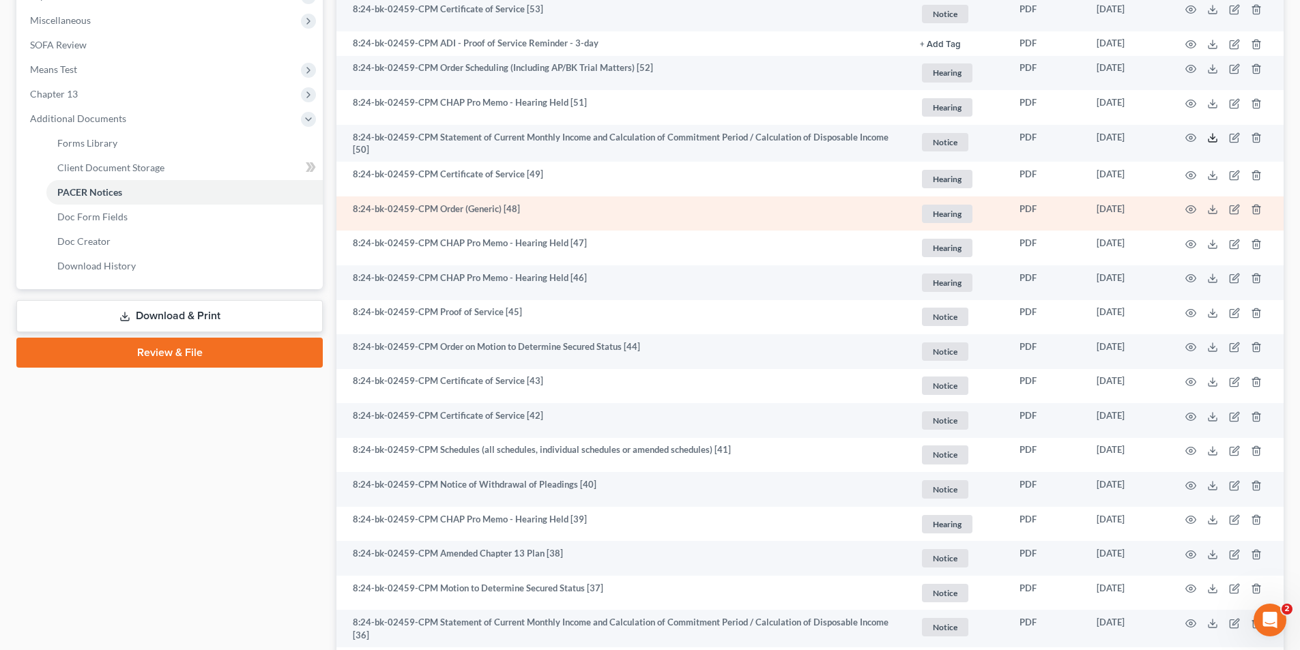
scroll to position [546, 0]
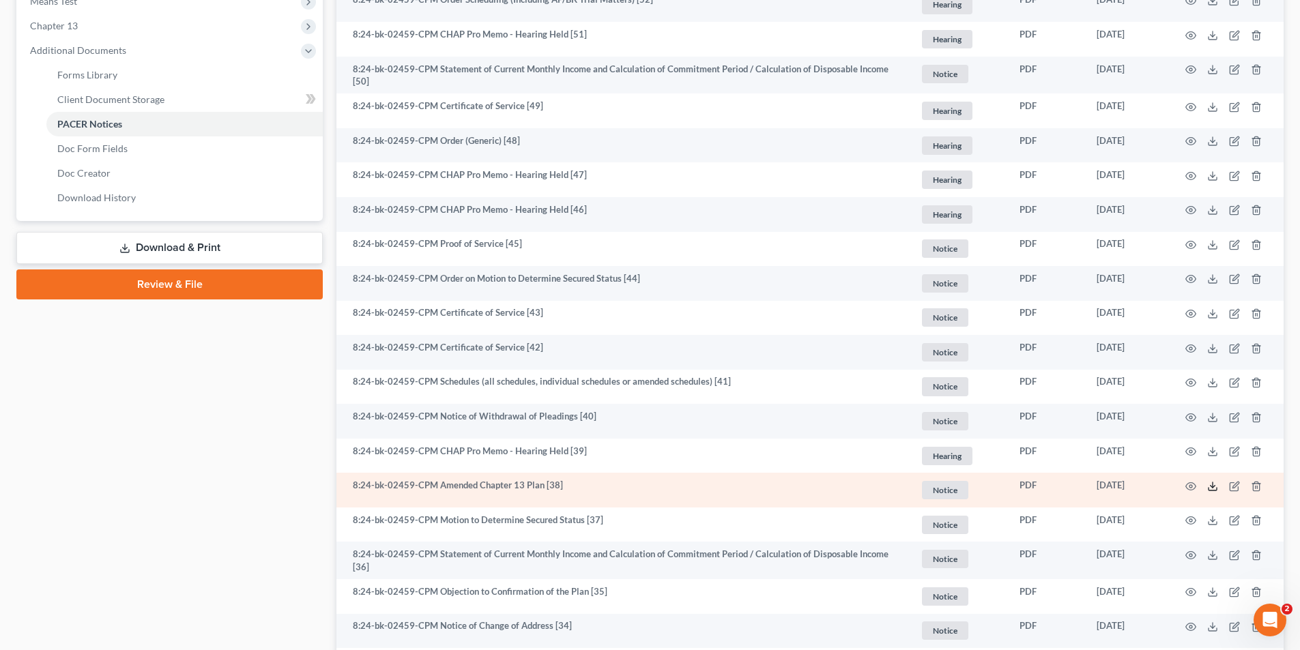
click at [1213, 489] on icon at bounding box center [1212, 486] width 11 height 11
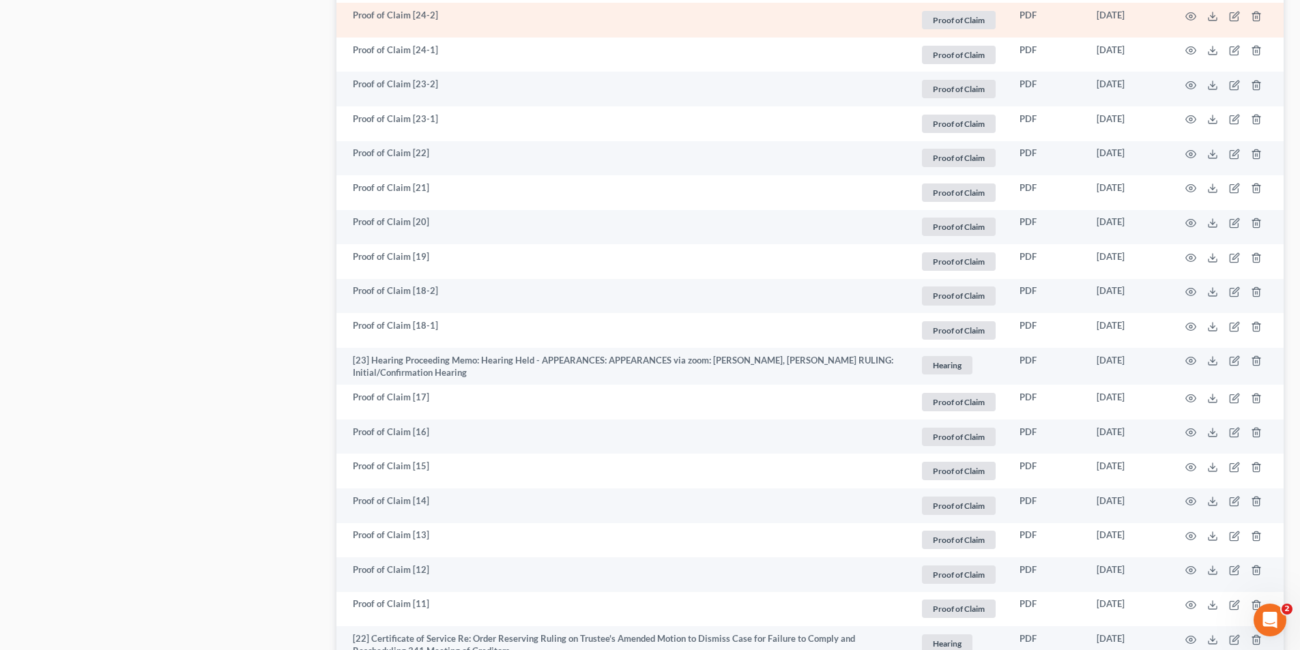
scroll to position [2388, 0]
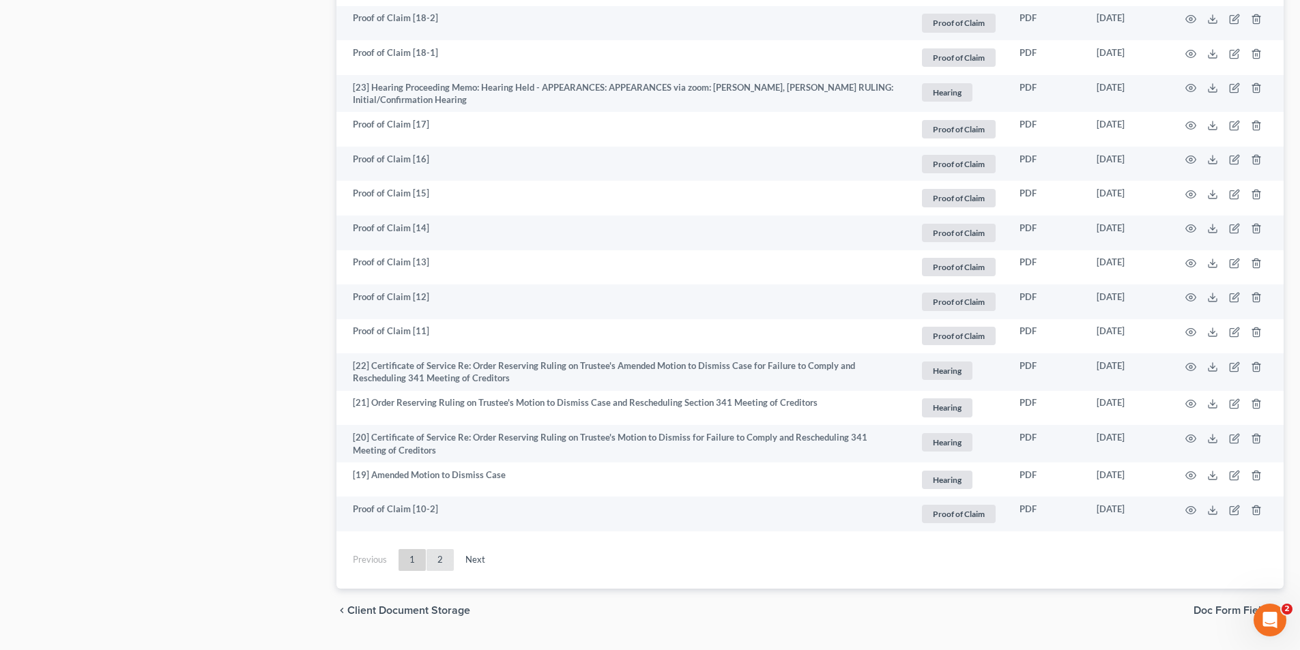
click at [439, 562] on link "2" at bounding box center [439, 560] width 27 height 22
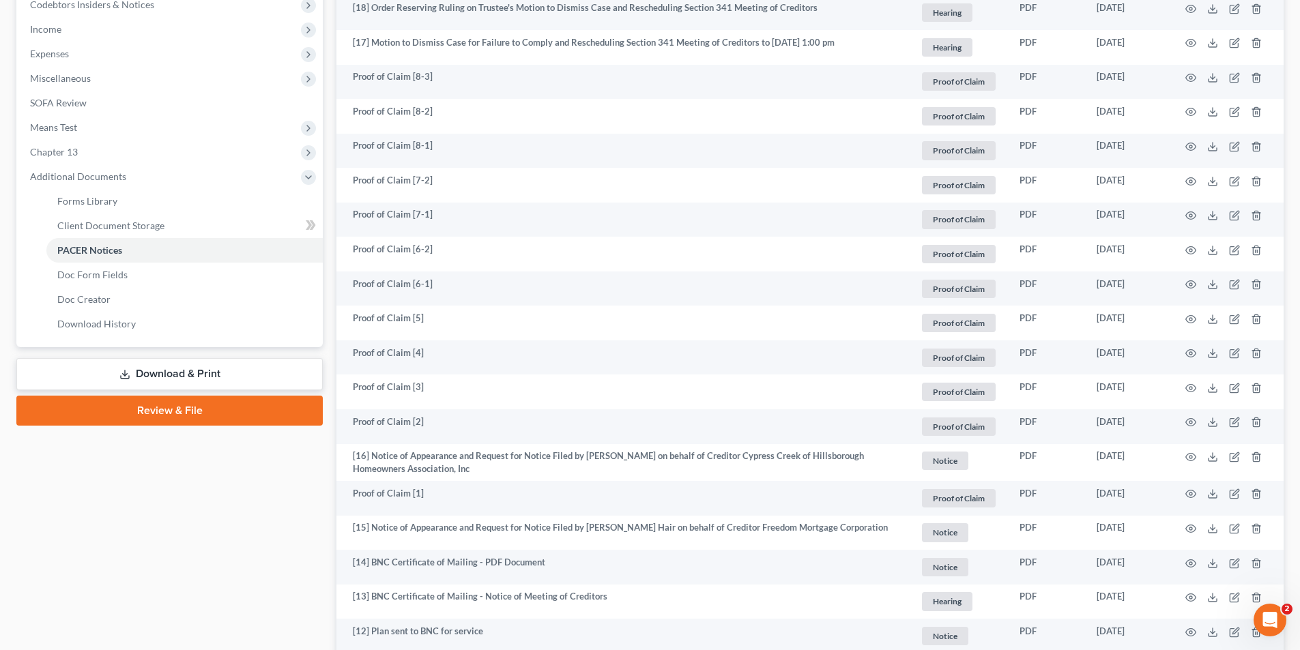
scroll to position [283, 0]
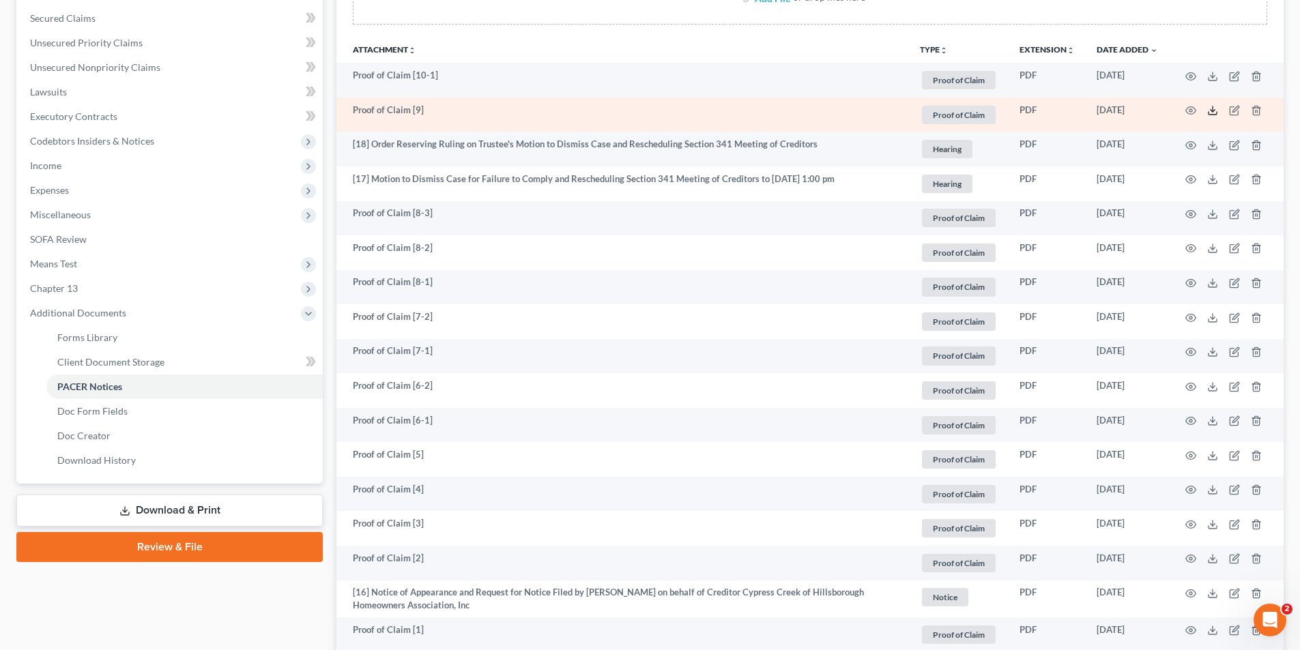
click at [1210, 108] on icon at bounding box center [1212, 110] width 11 height 11
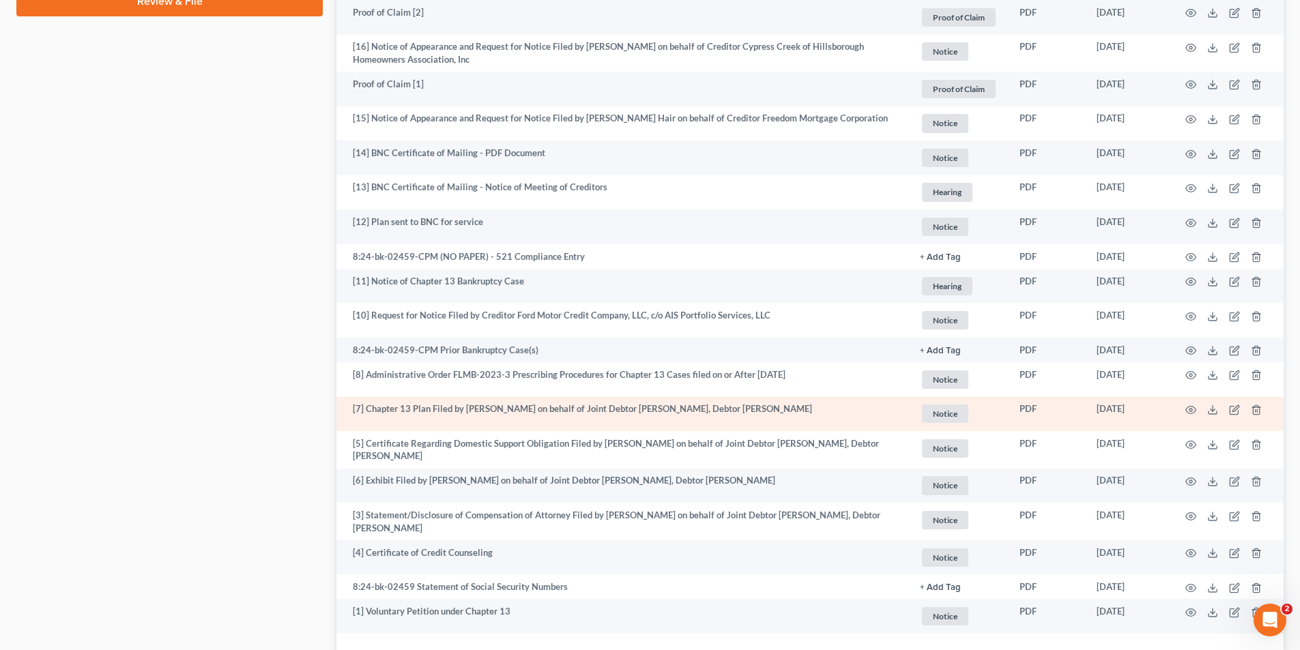
scroll to position [965, 0]
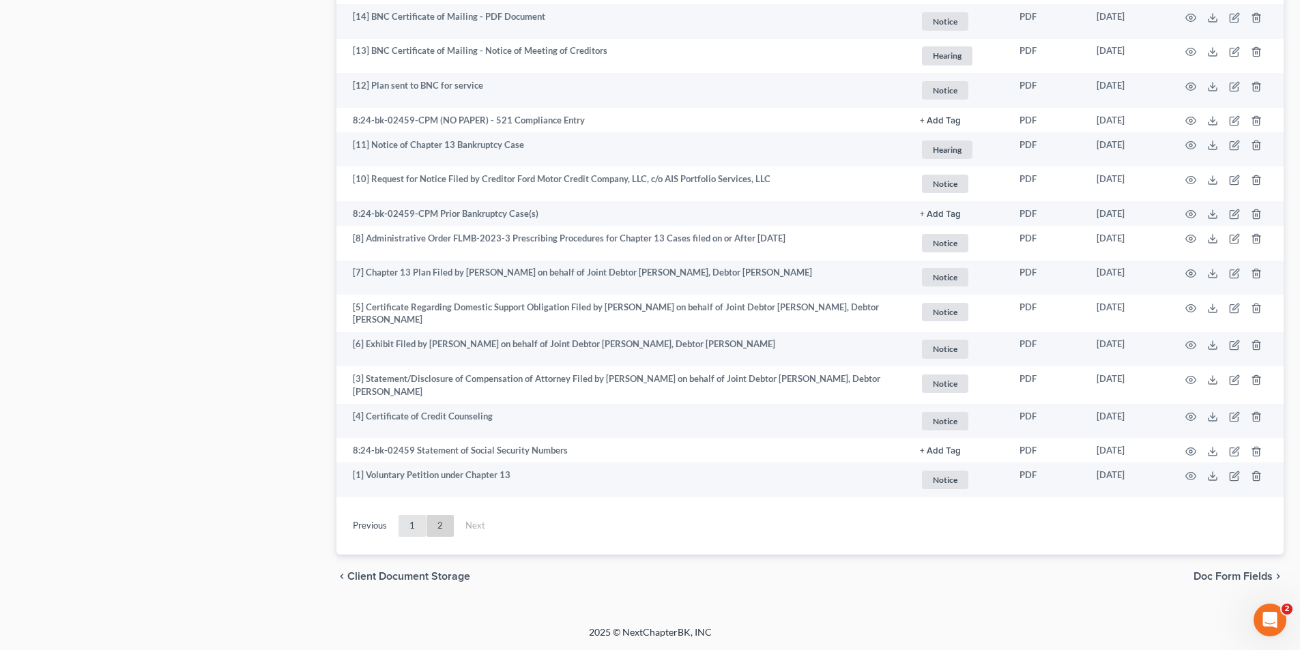
click at [411, 524] on link "1" at bounding box center [411, 526] width 27 height 22
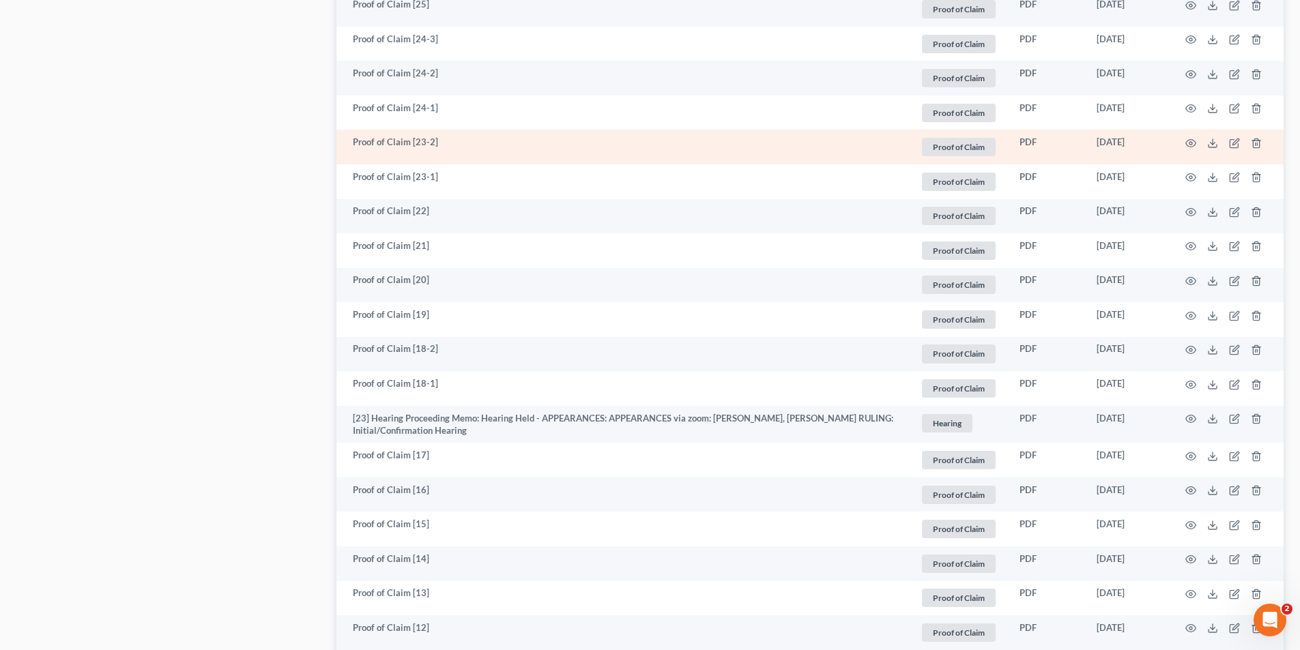
scroll to position [2193, 0]
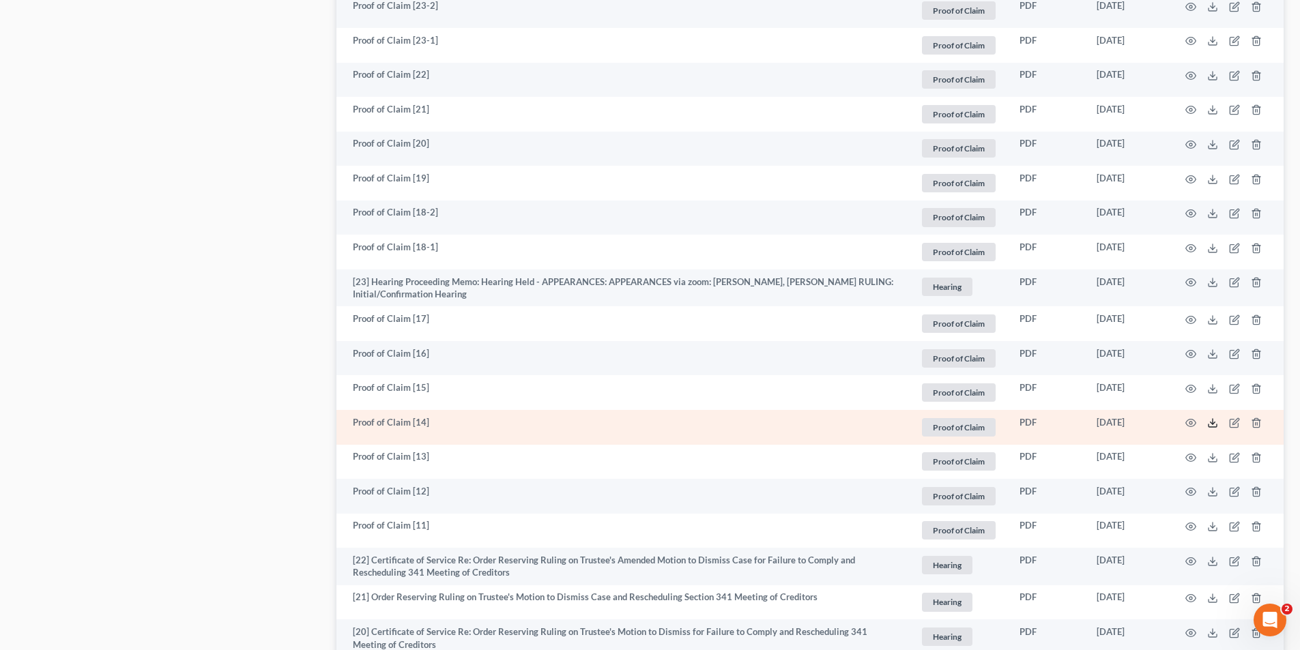
click at [1210, 420] on icon at bounding box center [1212, 422] width 11 height 11
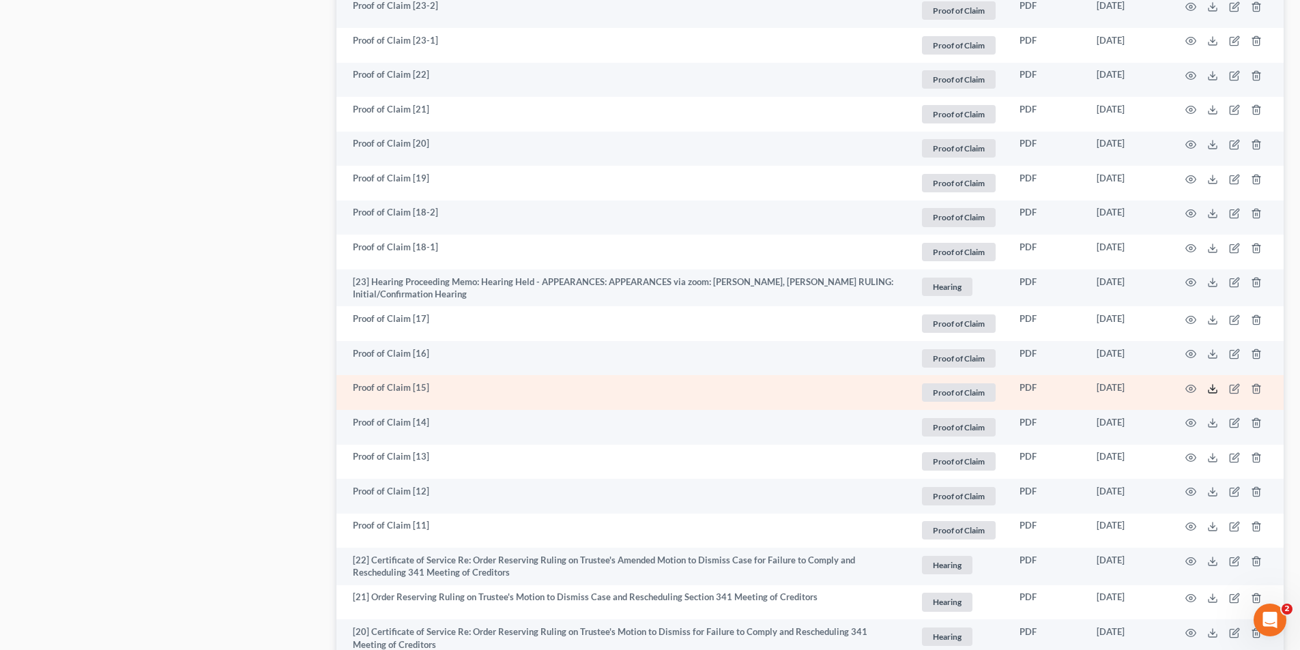
click at [1214, 387] on icon at bounding box center [1212, 388] width 11 height 11
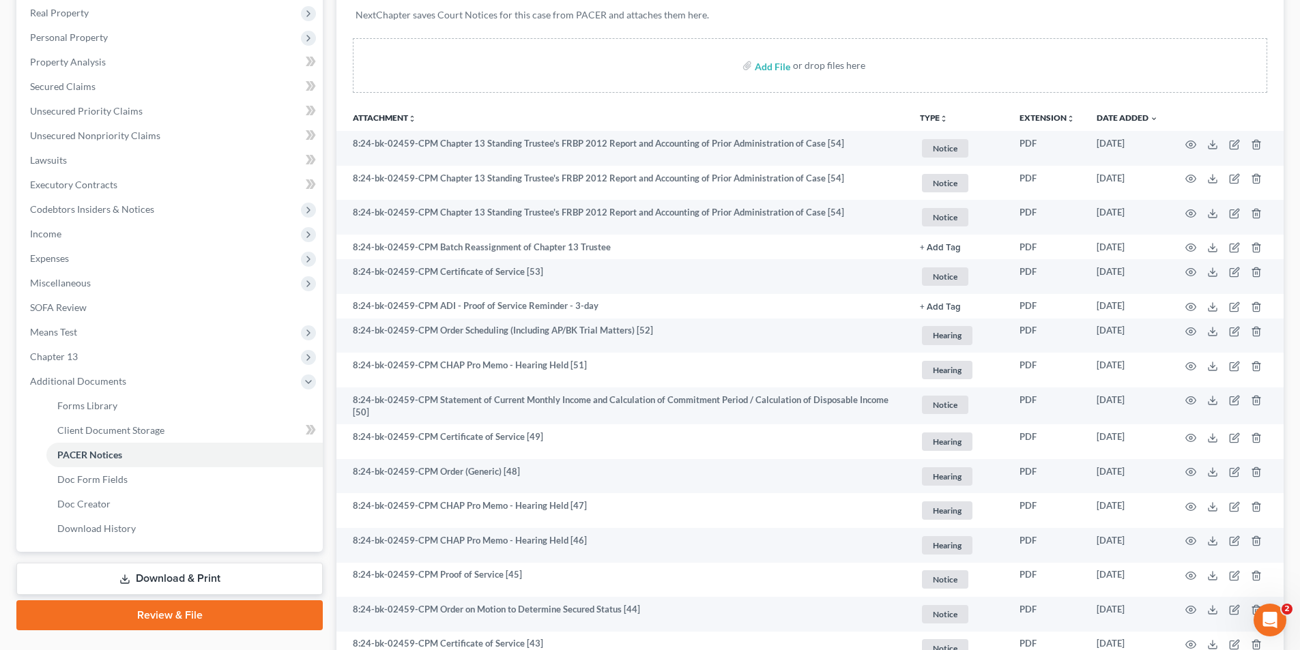
scroll to position [10, 0]
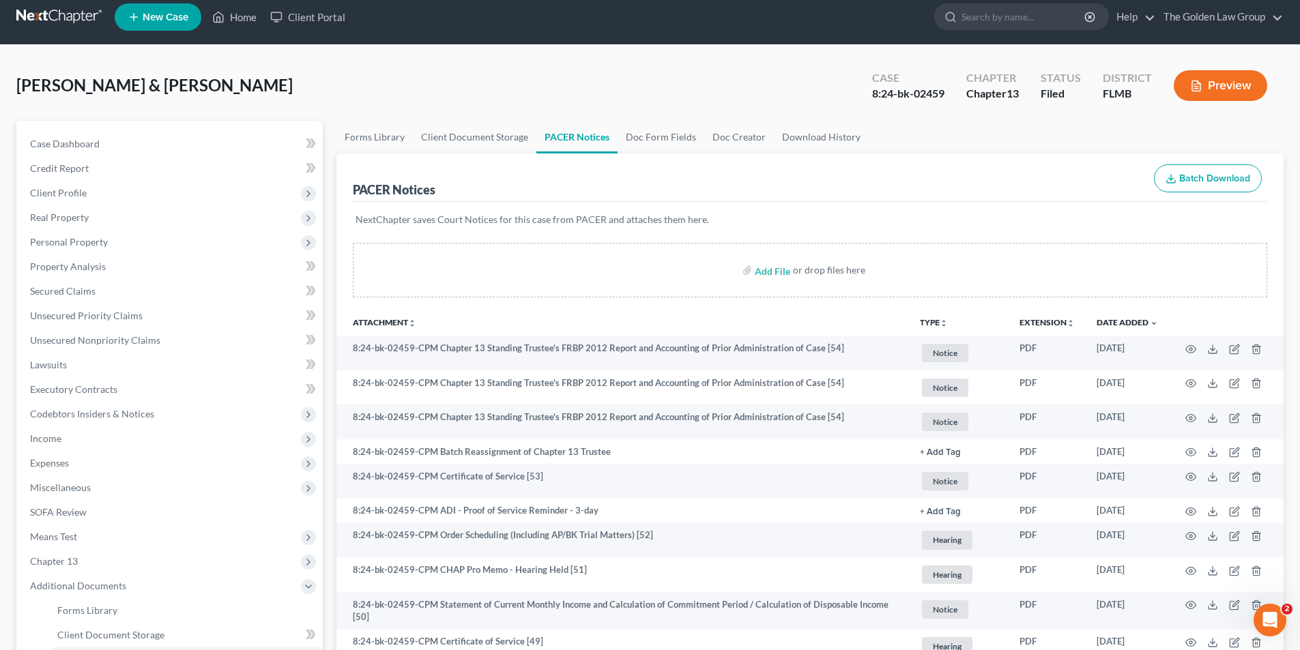
click at [1217, 88] on button "Preview" at bounding box center [1219, 85] width 93 height 31
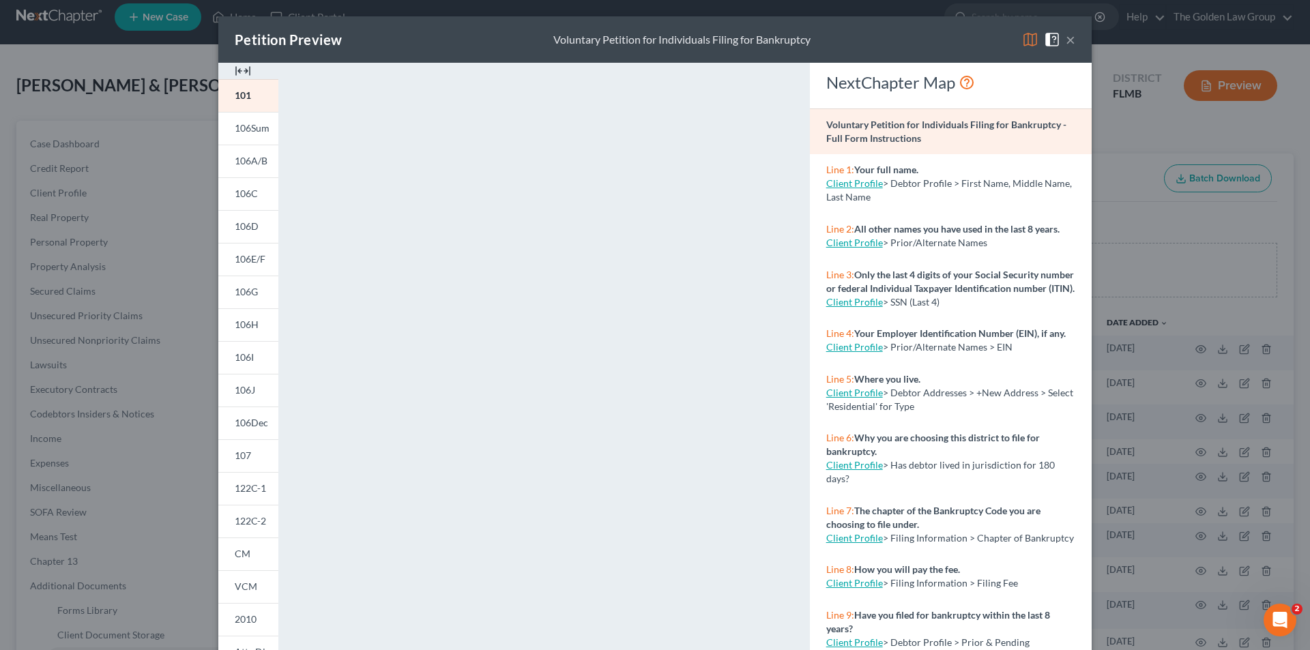
click at [252, 354] on link "106I" at bounding box center [248, 357] width 60 height 33
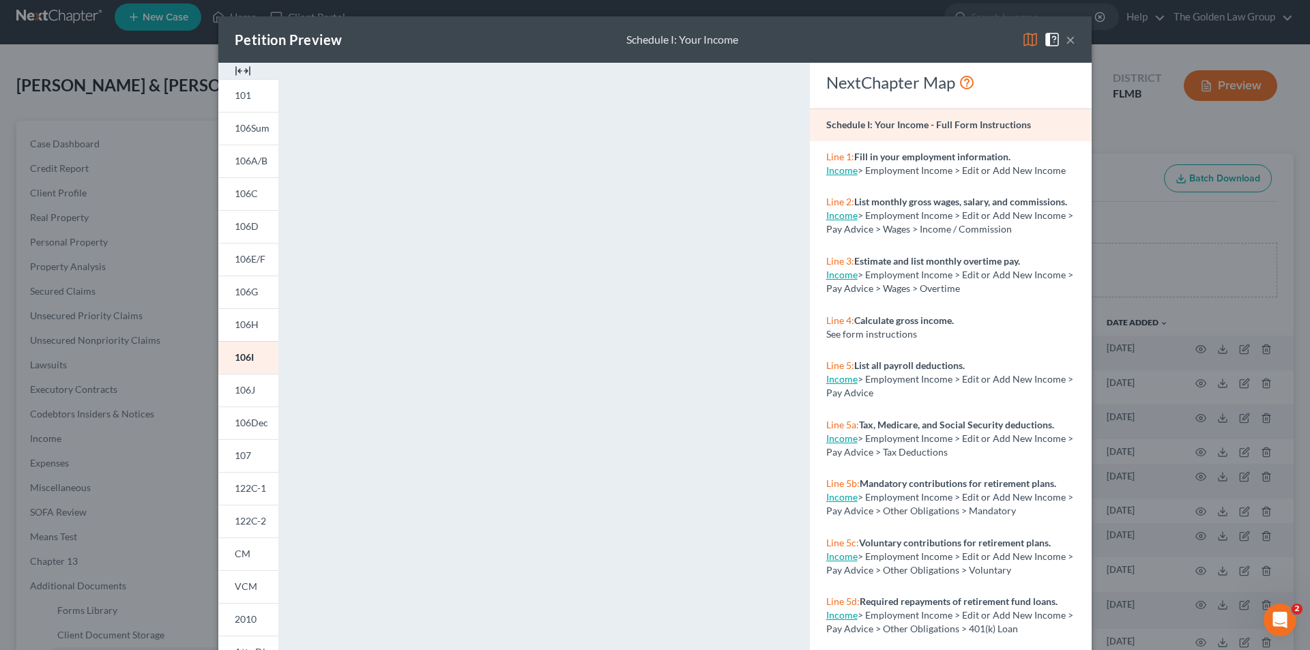
click at [68, 357] on div "Petition Preview Schedule I: Your Income × 101 106Sum 106A/B 106C 106D 106E/F 1…" at bounding box center [655, 325] width 1310 height 650
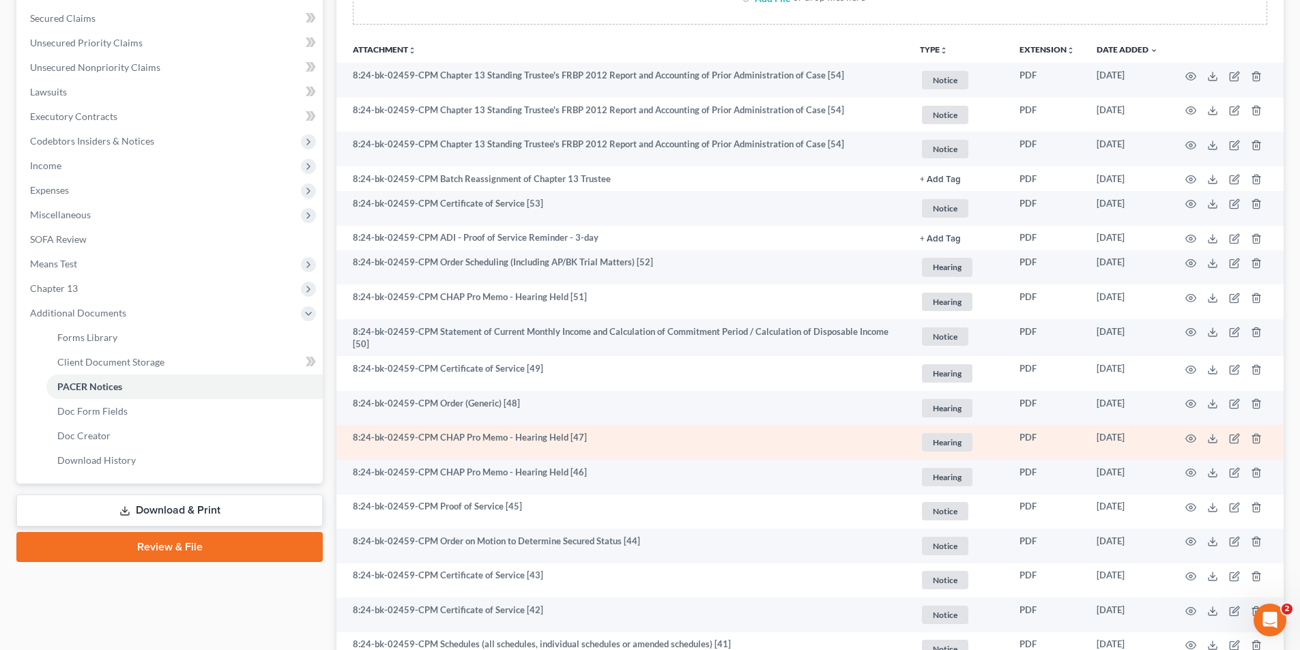
scroll to position [351, 0]
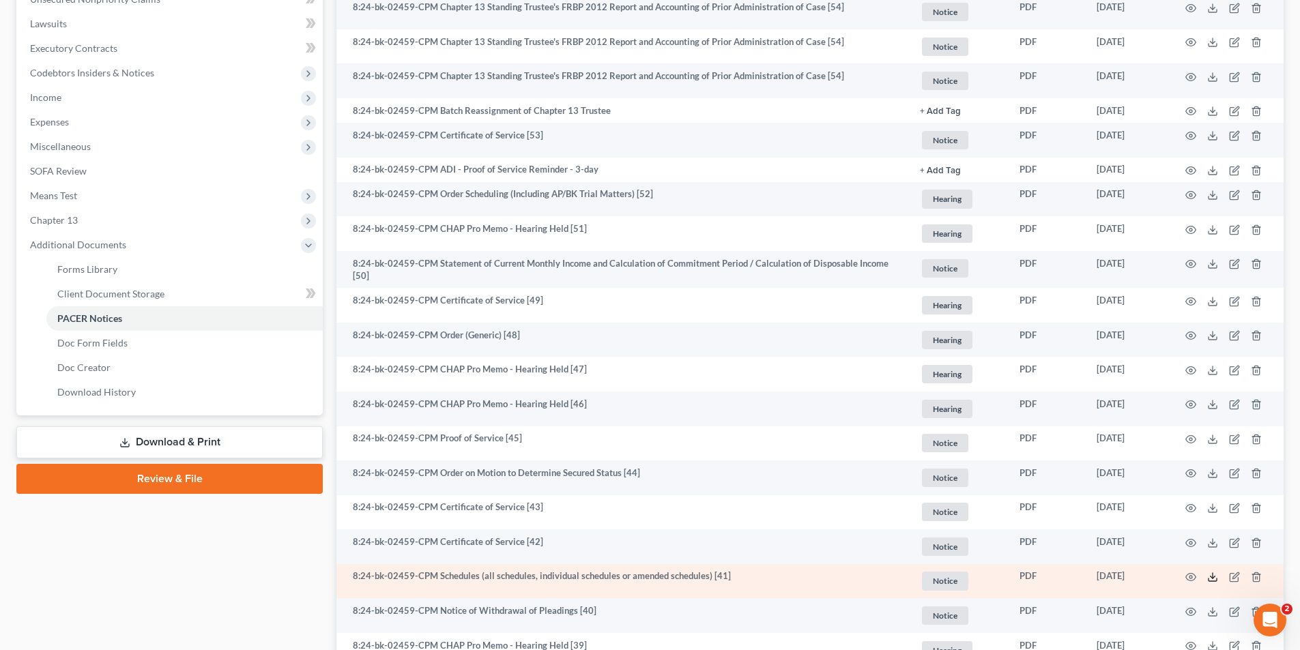
click at [1212, 576] on icon at bounding box center [1212, 577] width 11 height 11
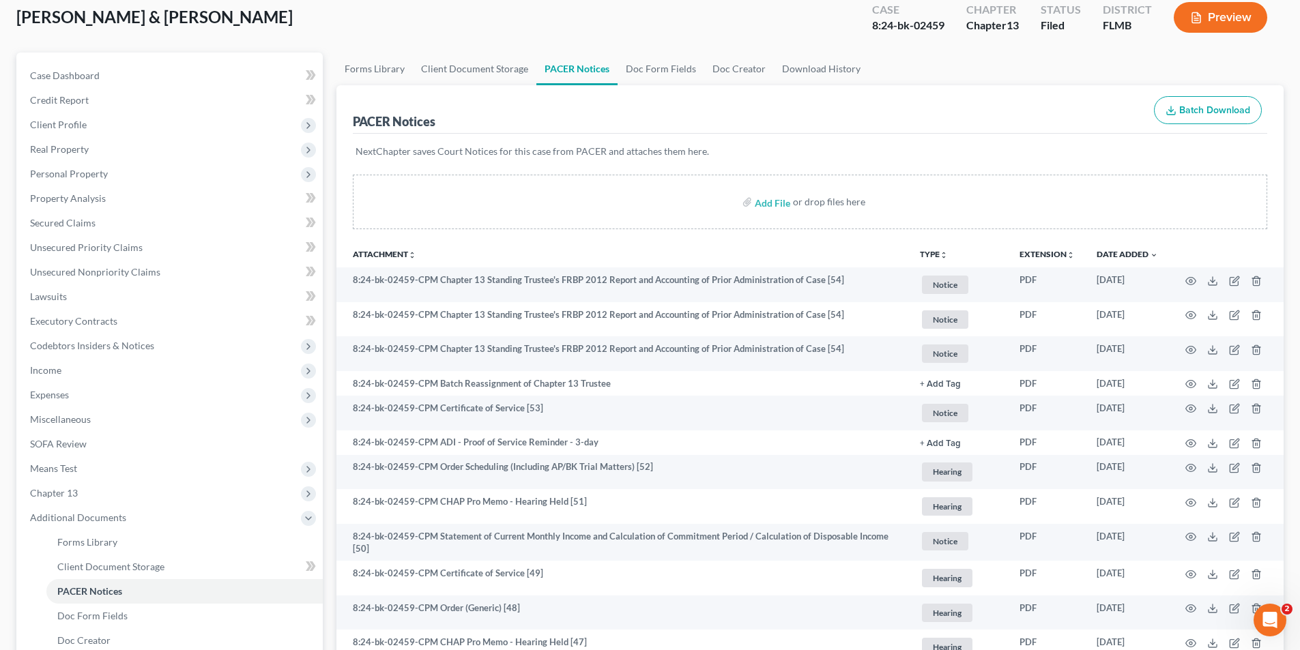
scroll to position [0, 0]
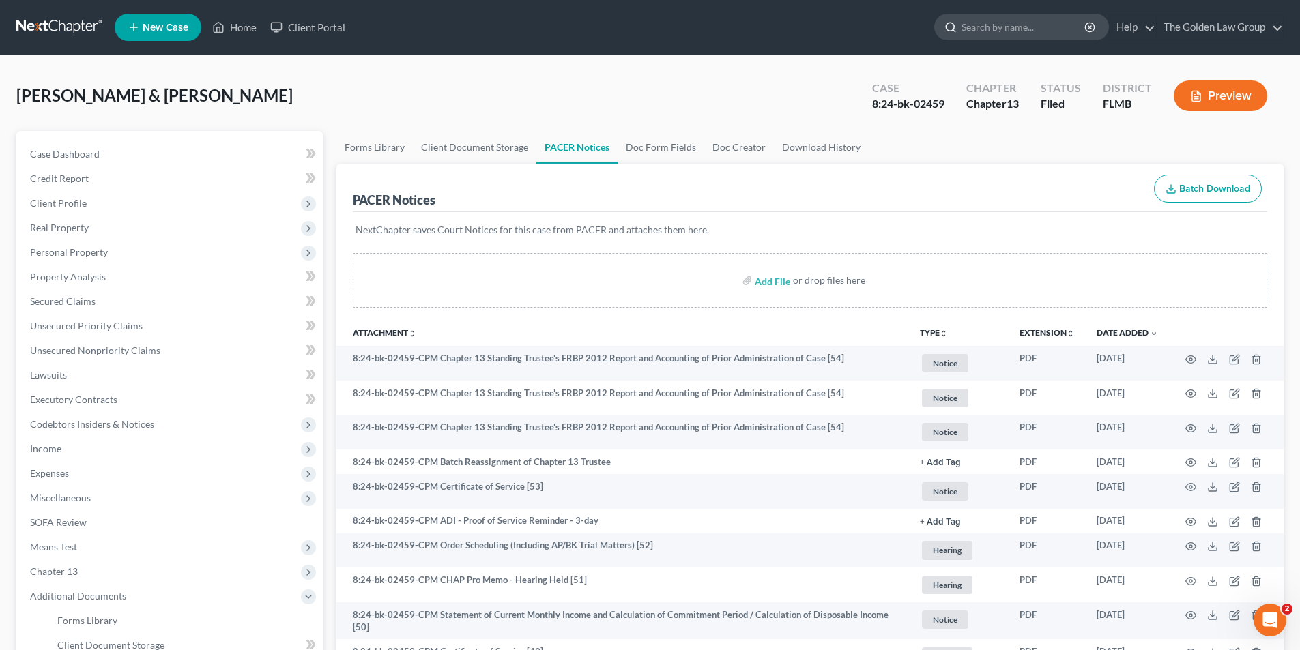
click at [997, 29] on input "search" at bounding box center [1023, 26] width 125 height 25
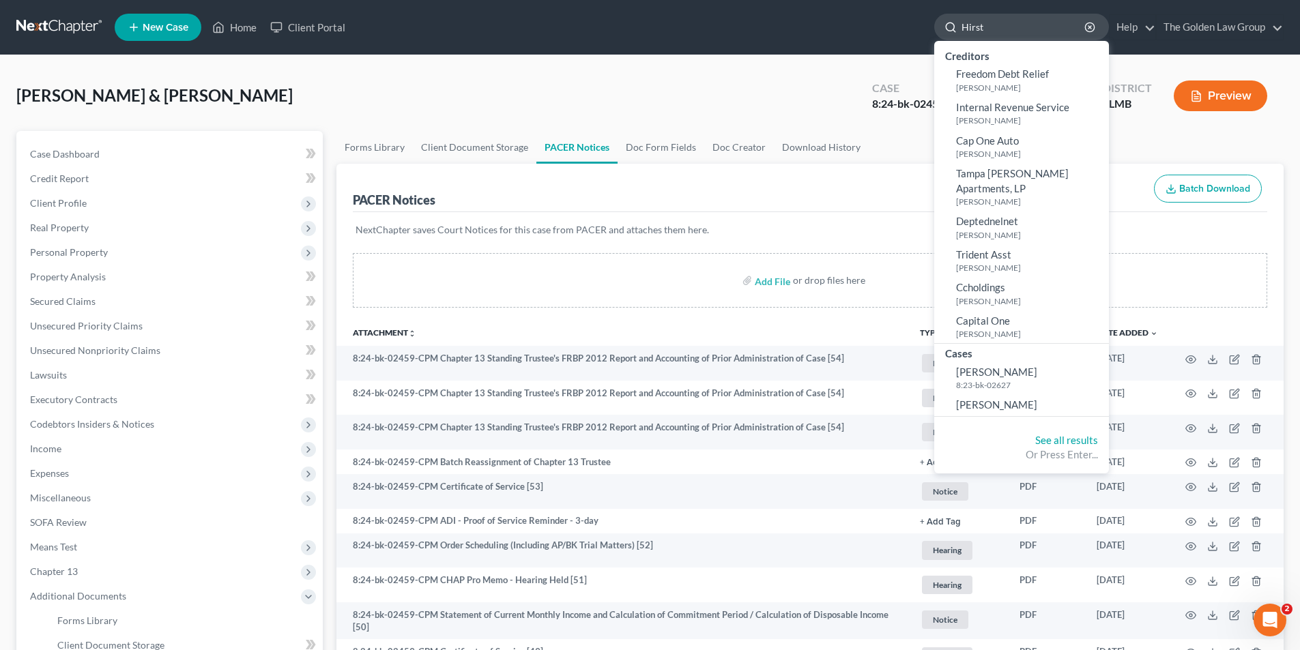
type input "Hirst"
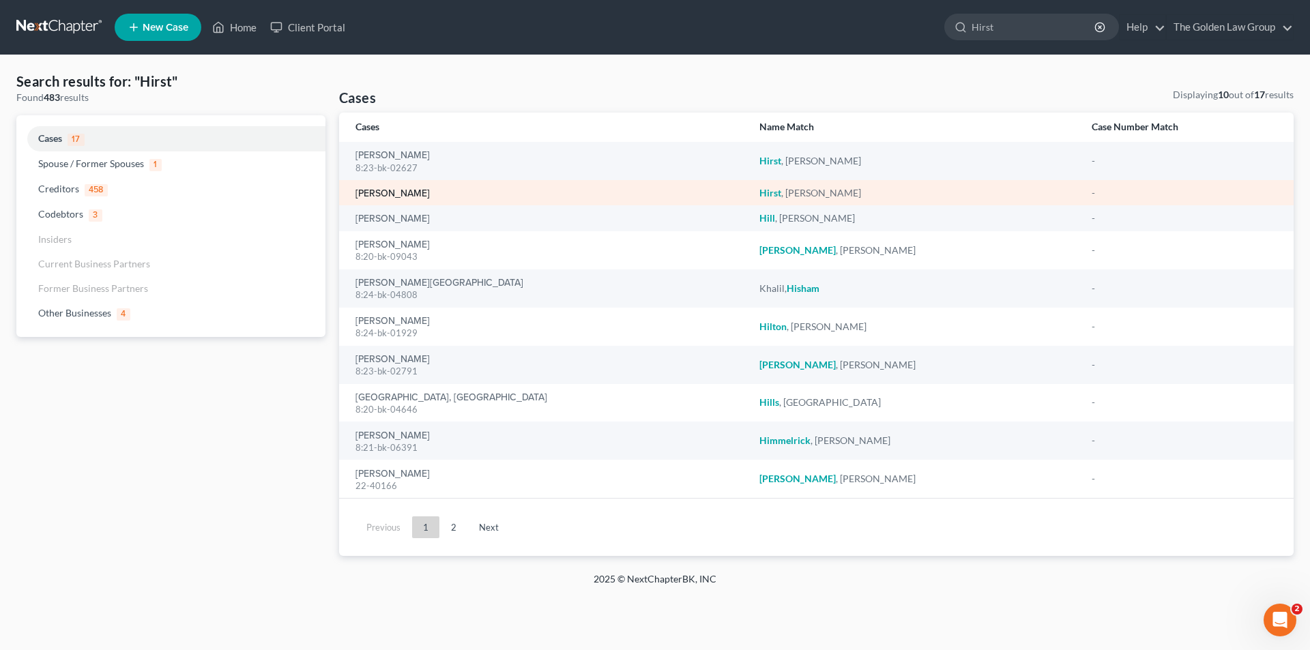
click at [389, 193] on link "[PERSON_NAME]" at bounding box center [392, 194] width 74 height 10
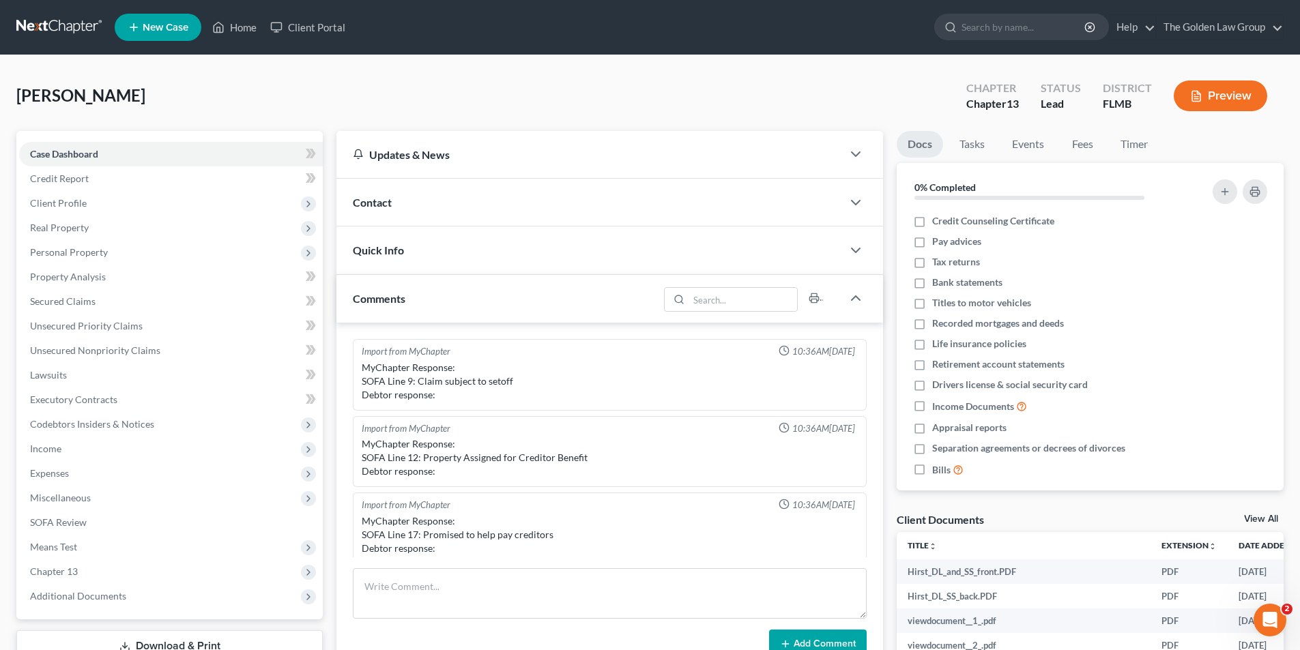
scroll to position [237, 0]
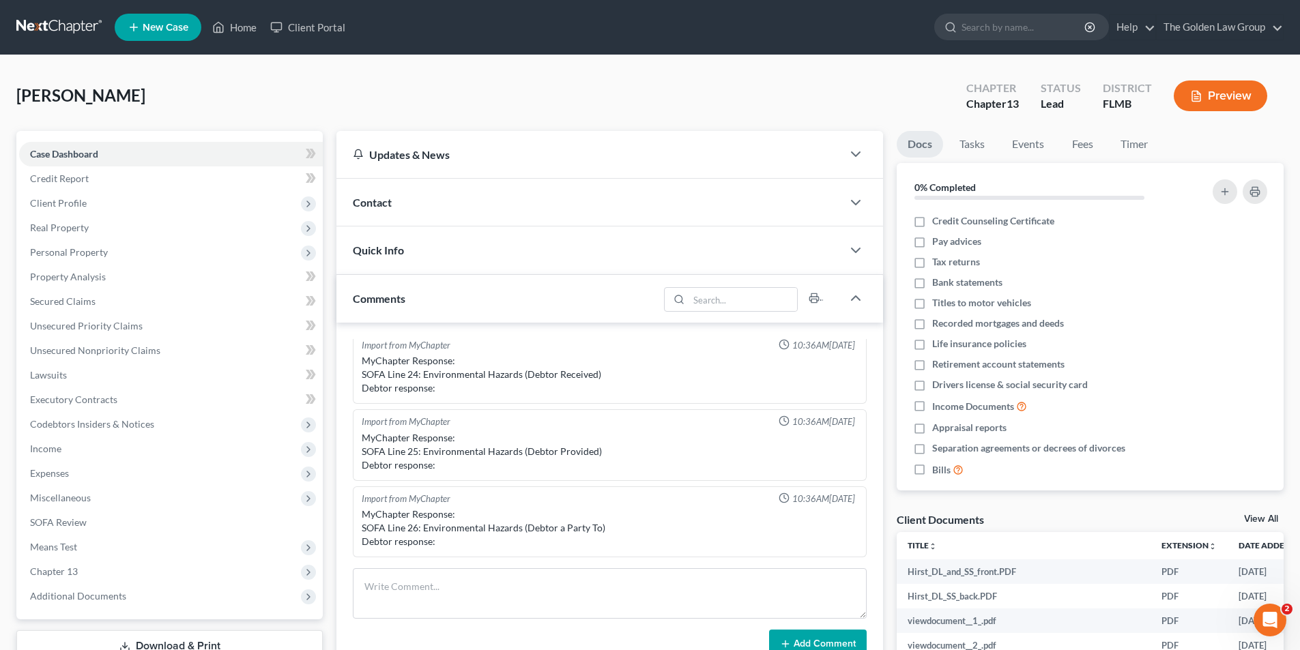
click at [1222, 91] on button "Preview" at bounding box center [1219, 95] width 93 height 31
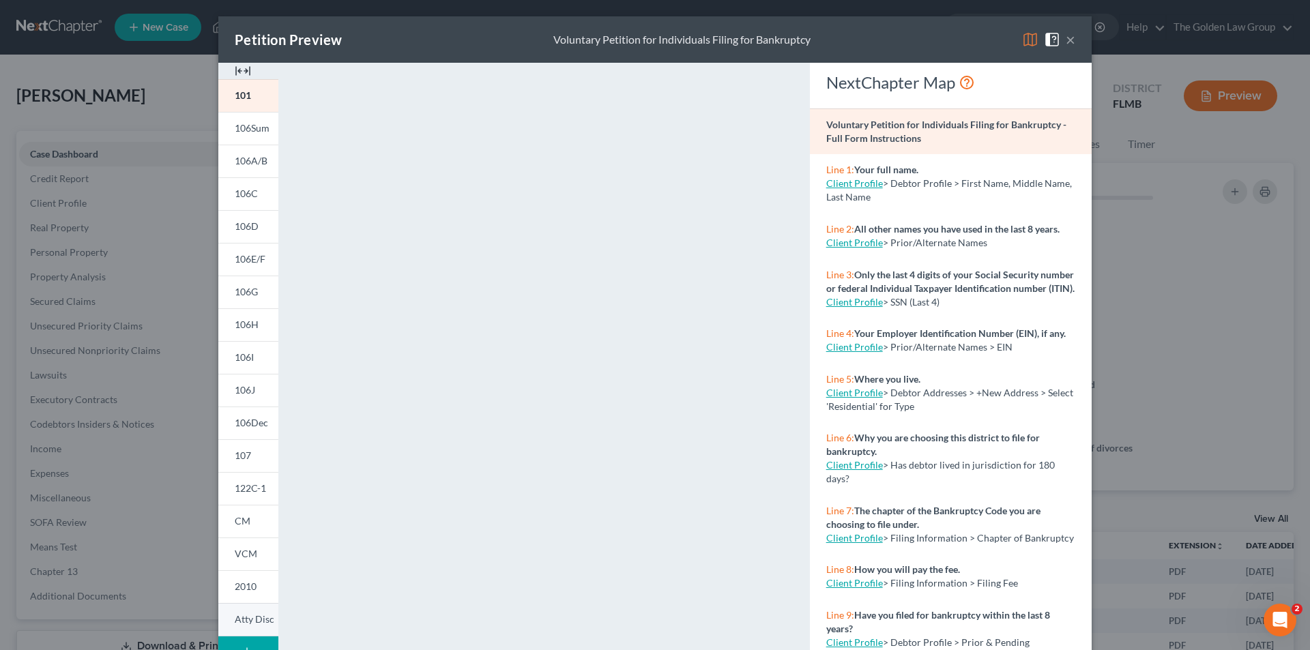
click at [248, 618] on span "Atty Disc" at bounding box center [255, 619] width 40 height 12
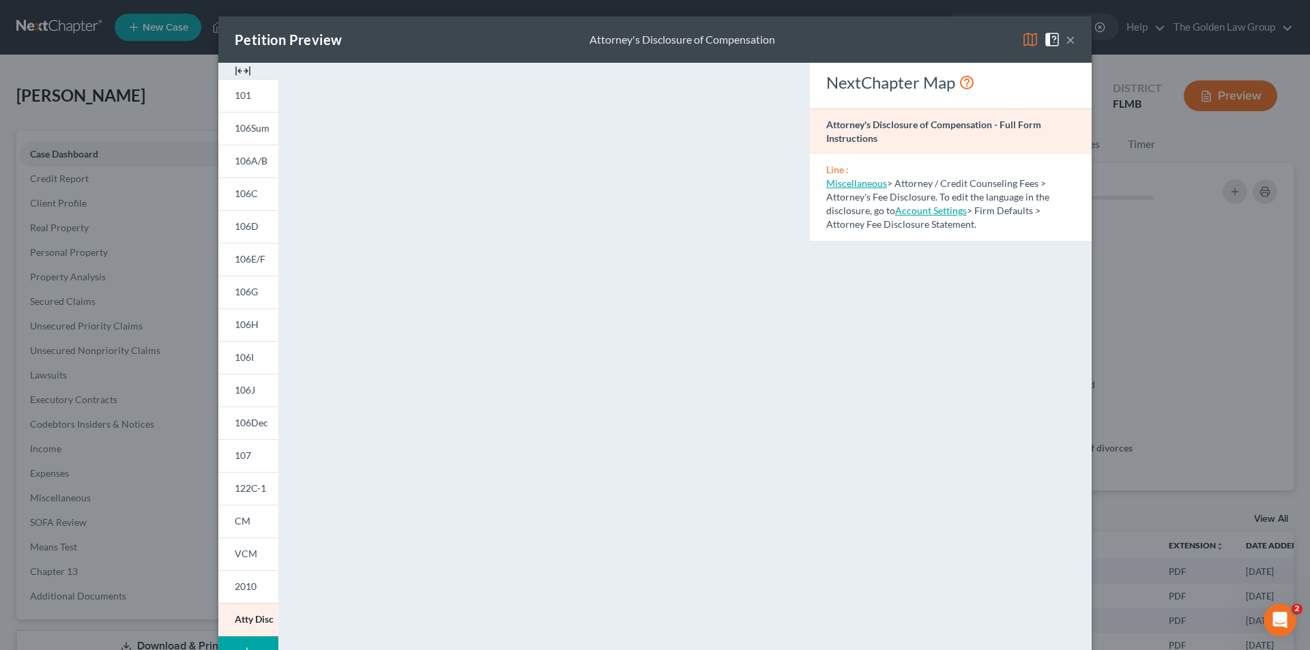
click at [178, 239] on div "Petition Preview Attorney's Disclosure of Compensation × 101 106Sum 106A/B 106C…" at bounding box center [655, 325] width 1310 height 650
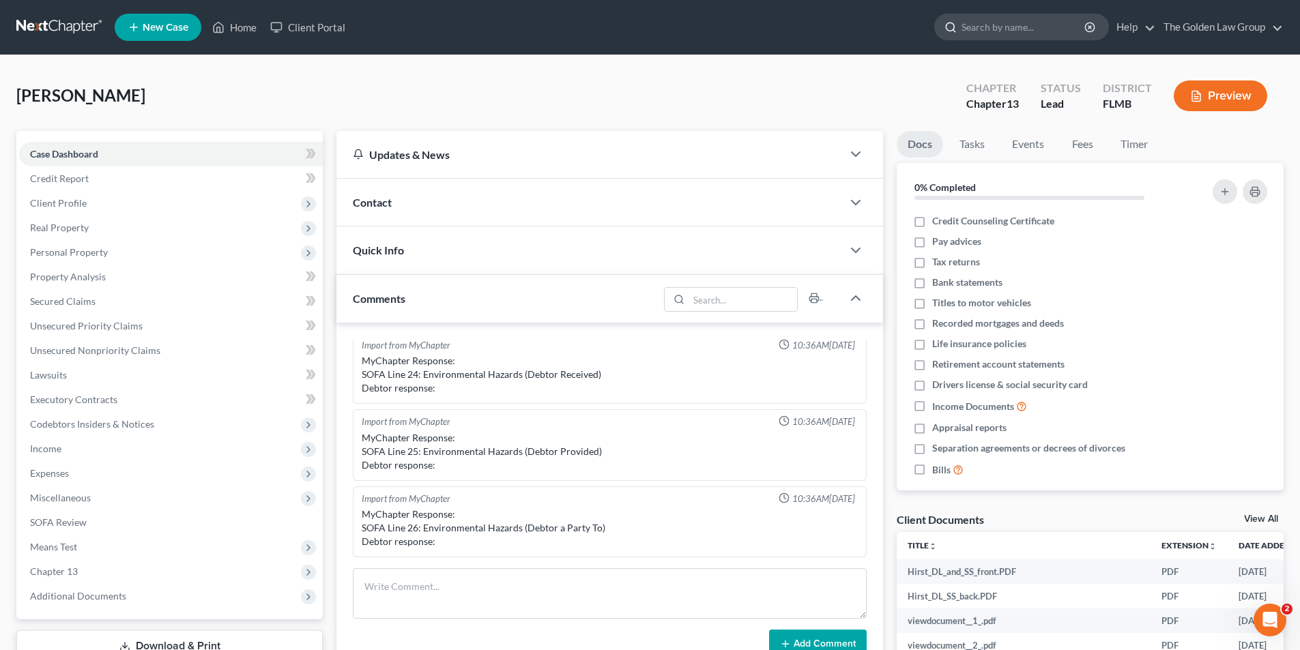
click at [1012, 25] on input "search" at bounding box center [1023, 26] width 125 height 25
type input "[PERSON_NAME]"
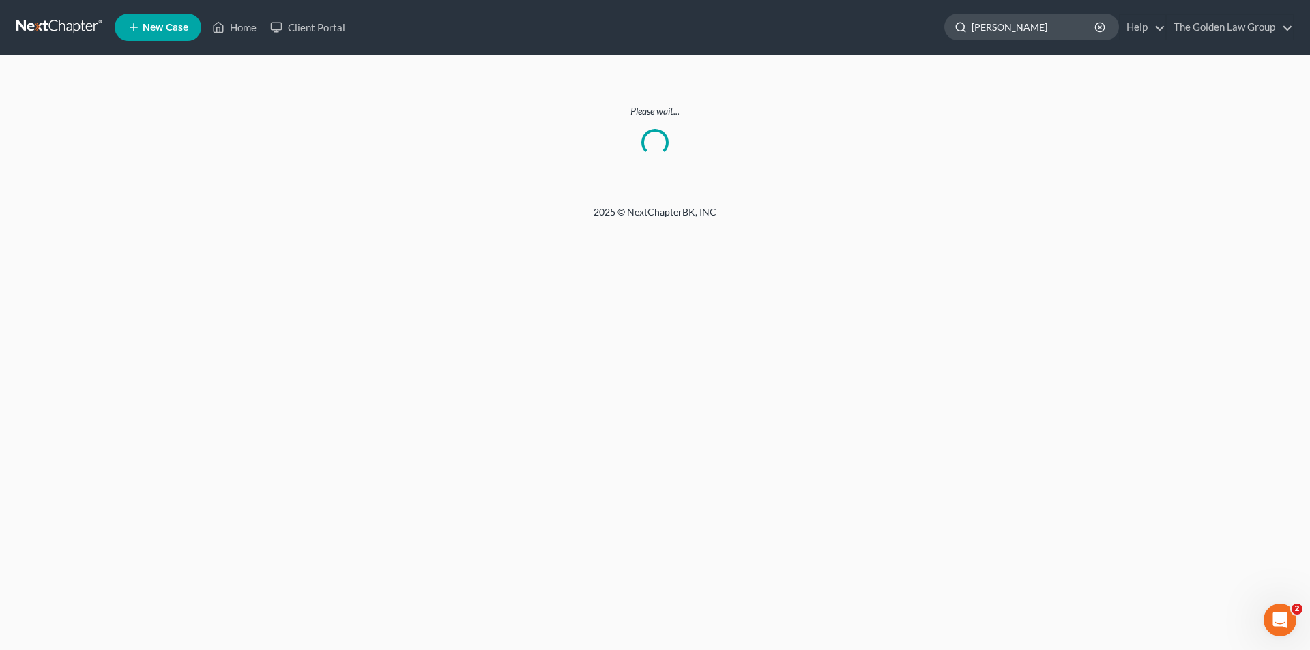
click at [1025, 26] on input "[PERSON_NAME]" at bounding box center [1033, 26] width 125 height 25
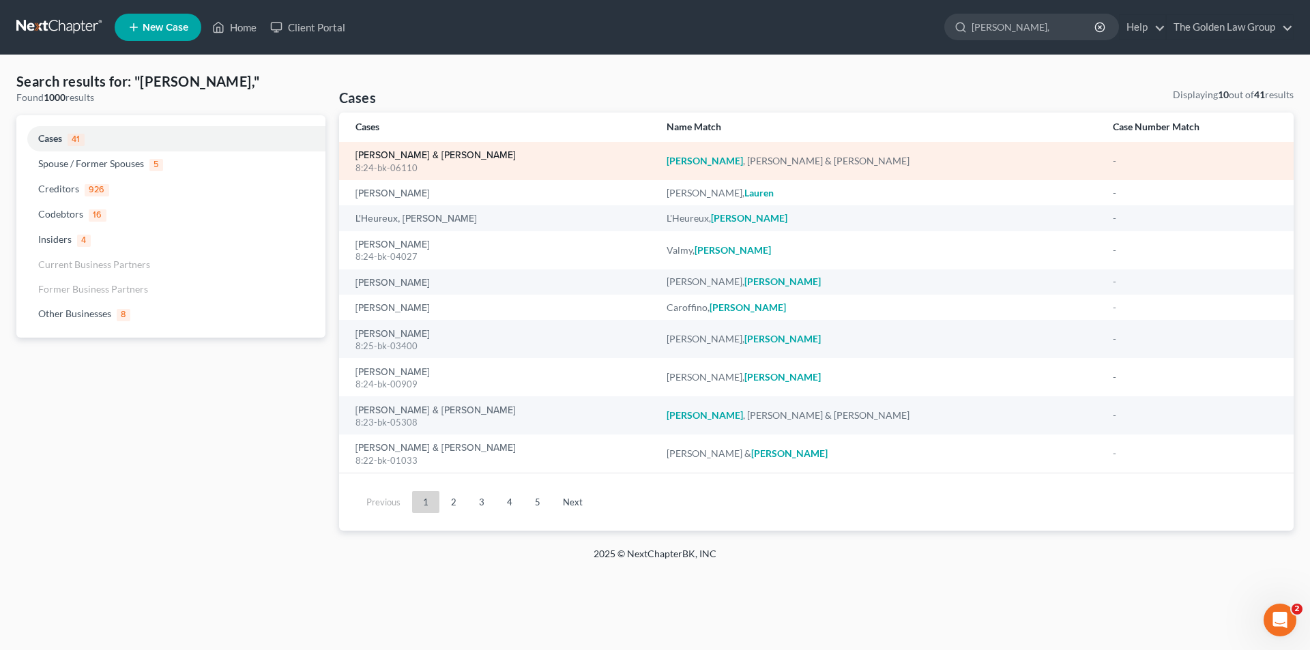
type input "[PERSON_NAME],"
click at [389, 152] on link "[PERSON_NAME] & [PERSON_NAME]" at bounding box center [435, 156] width 160 height 10
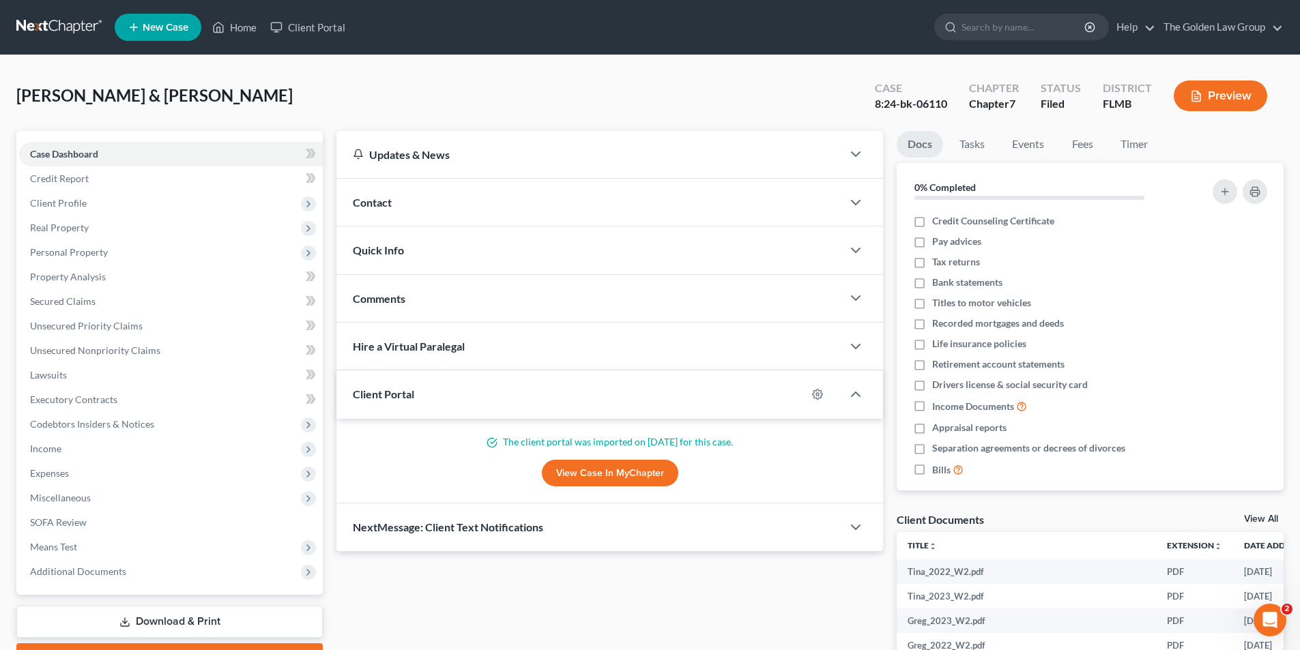
click at [1192, 99] on icon "button" at bounding box center [1196, 96] width 12 height 12
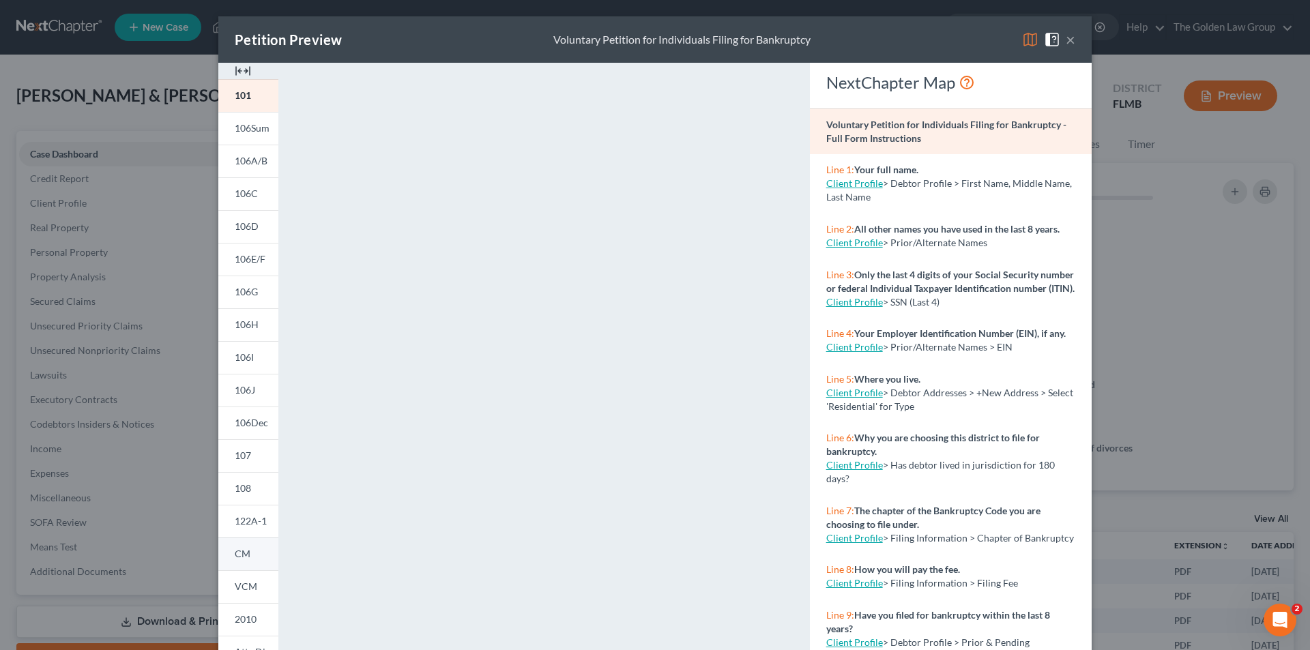
click at [250, 550] on link "CM" at bounding box center [248, 554] width 60 height 33
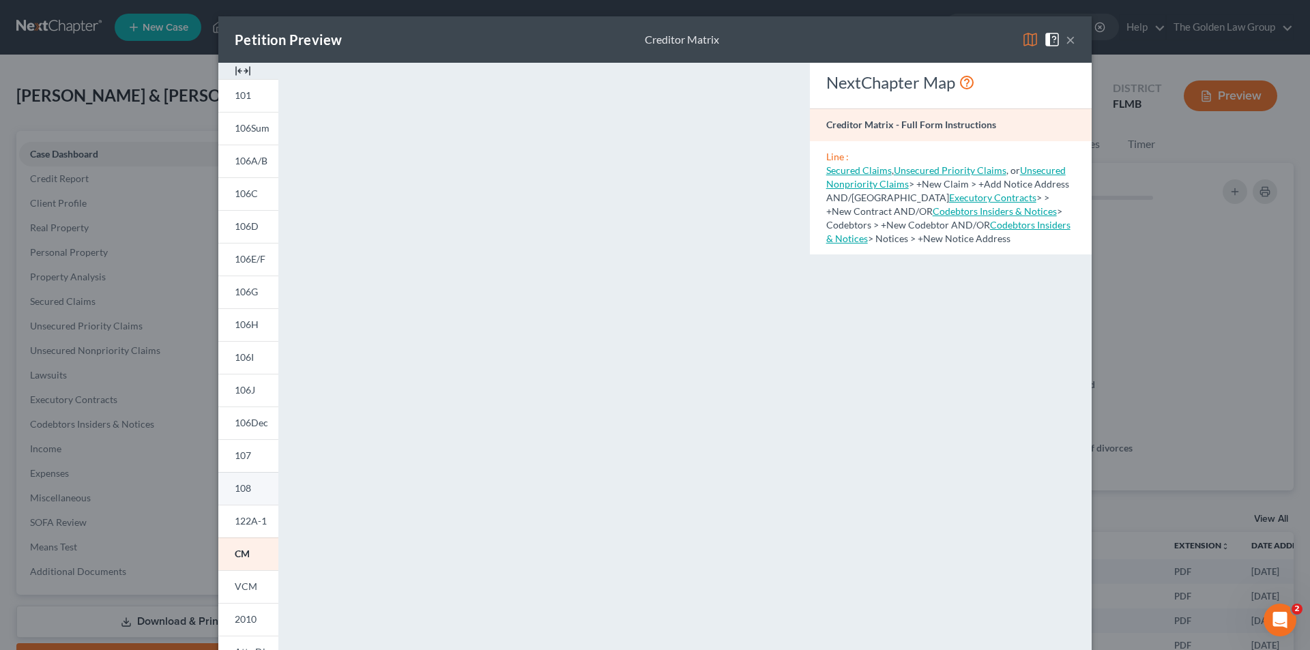
click at [239, 486] on span "108" at bounding box center [243, 488] width 16 height 12
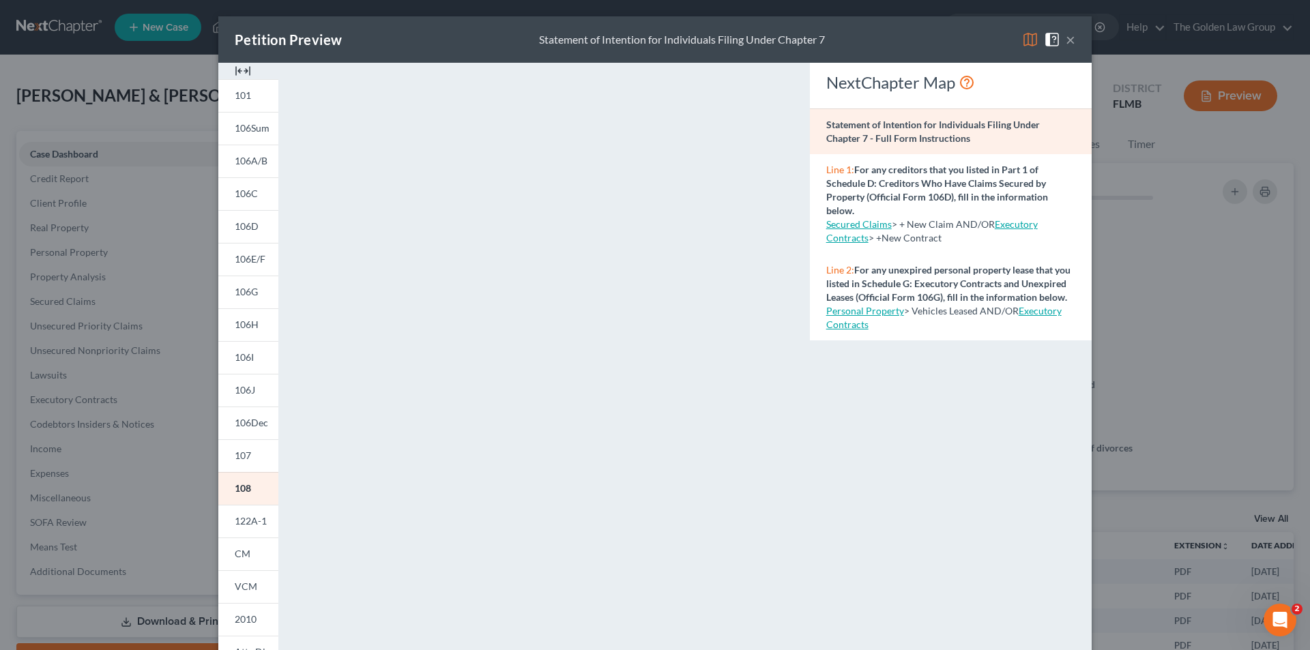
click at [90, 261] on div "Petition Preview Statement of Intention for Individuals Filing Under Chapter 7 …" at bounding box center [655, 325] width 1310 height 650
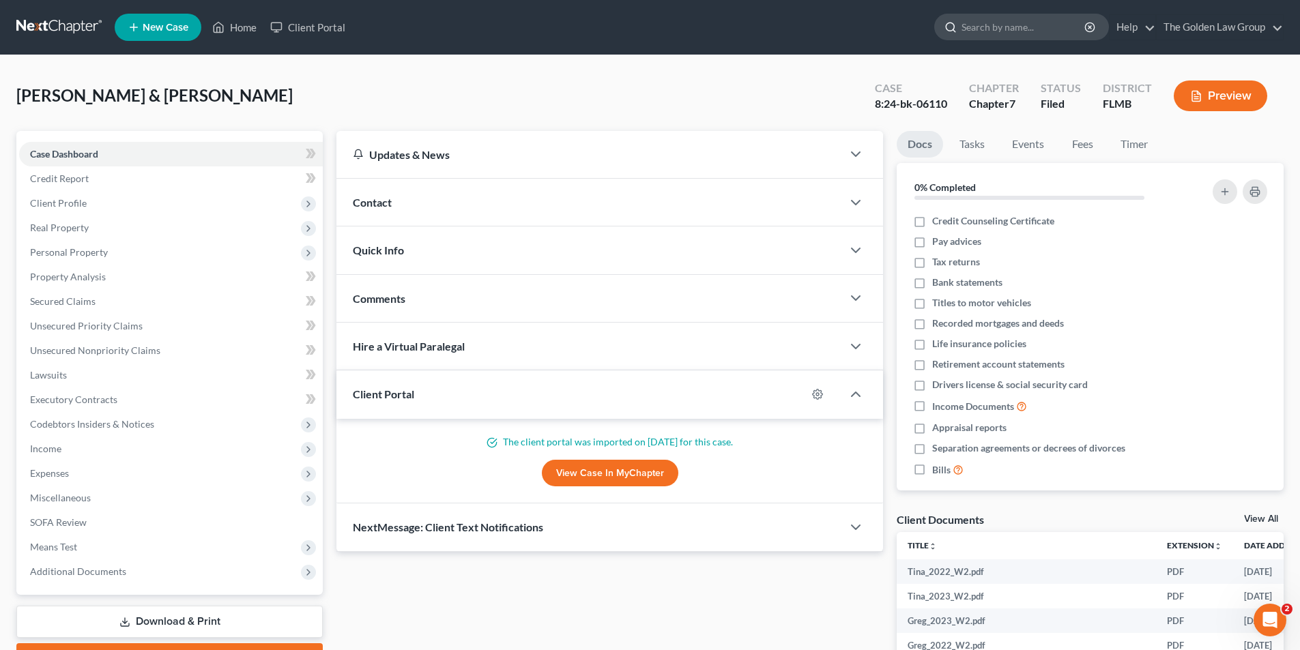
click at [985, 27] on input "search" at bounding box center [1023, 26] width 125 height 25
type input "Hirst"
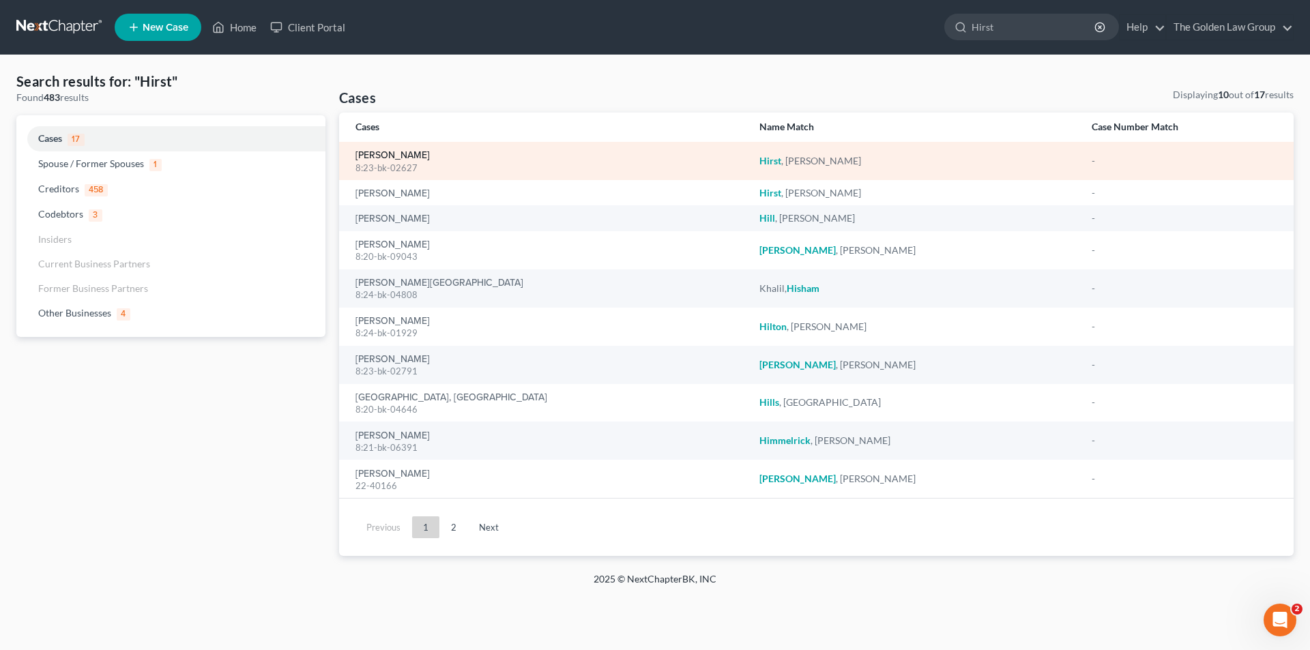
click at [390, 158] on link "[PERSON_NAME]" at bounding box center [392, 156] width 74 height 10
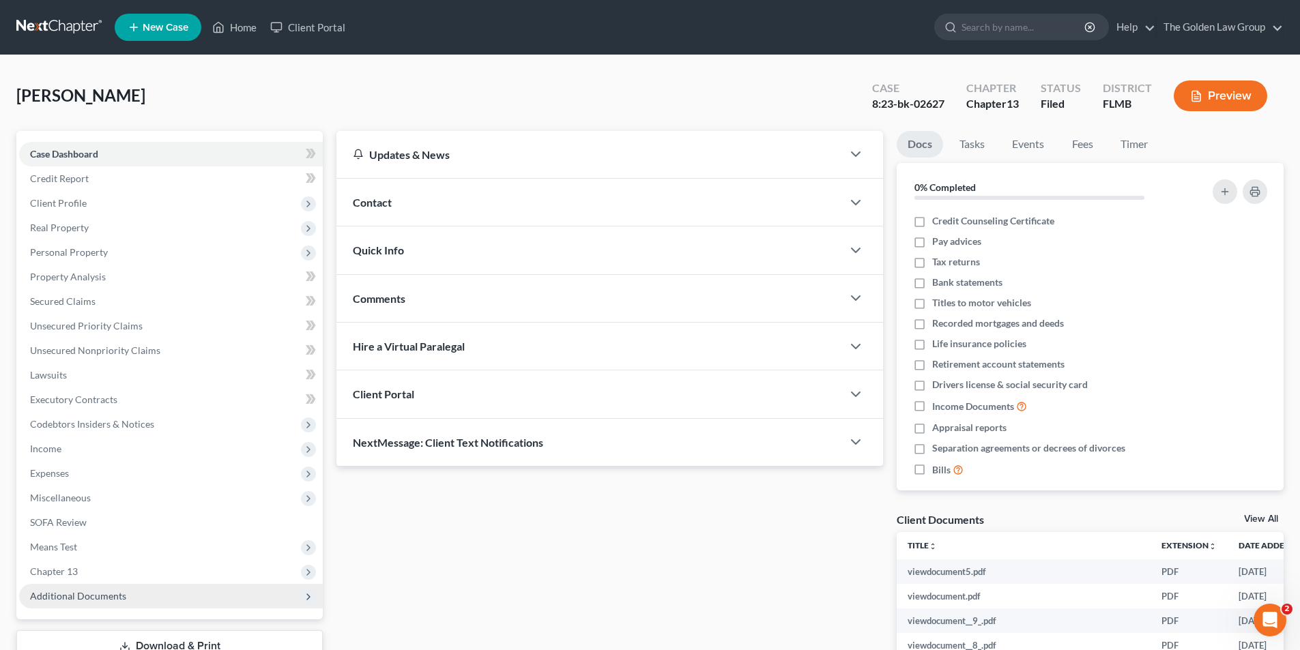
click at [101, 596] on span "Additional Documents" at bounding box center [78, 596] width 96 height 12
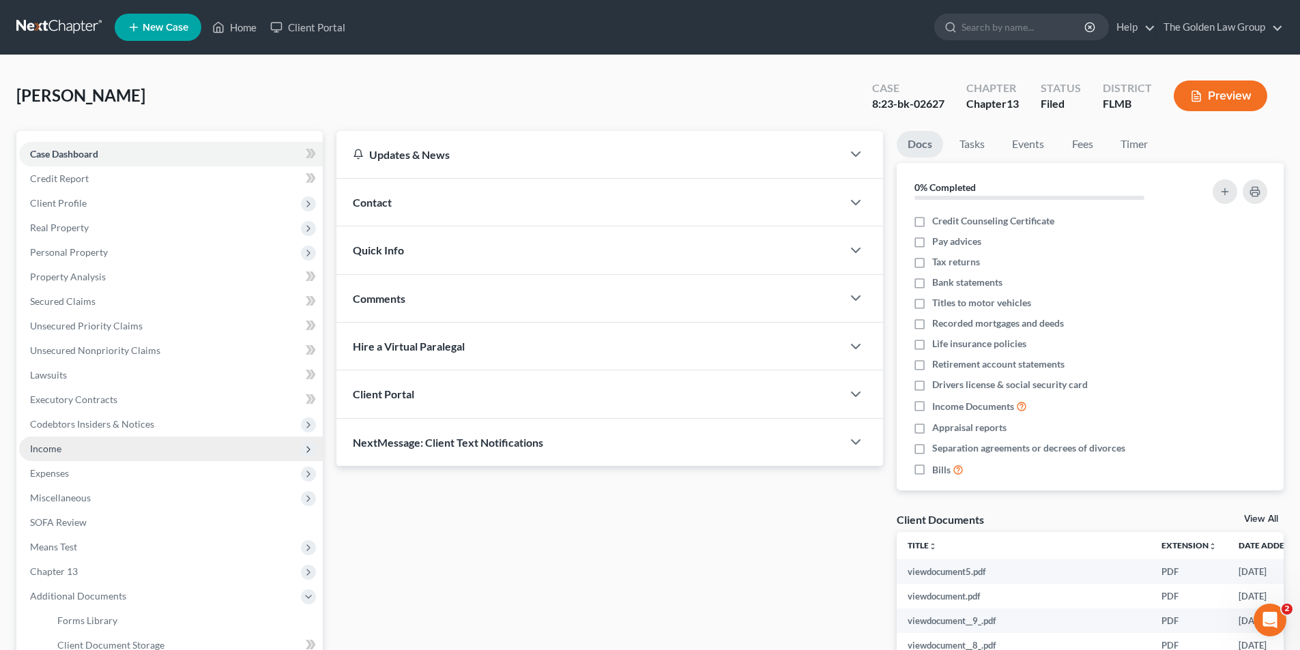
scroll to position [68, 0]
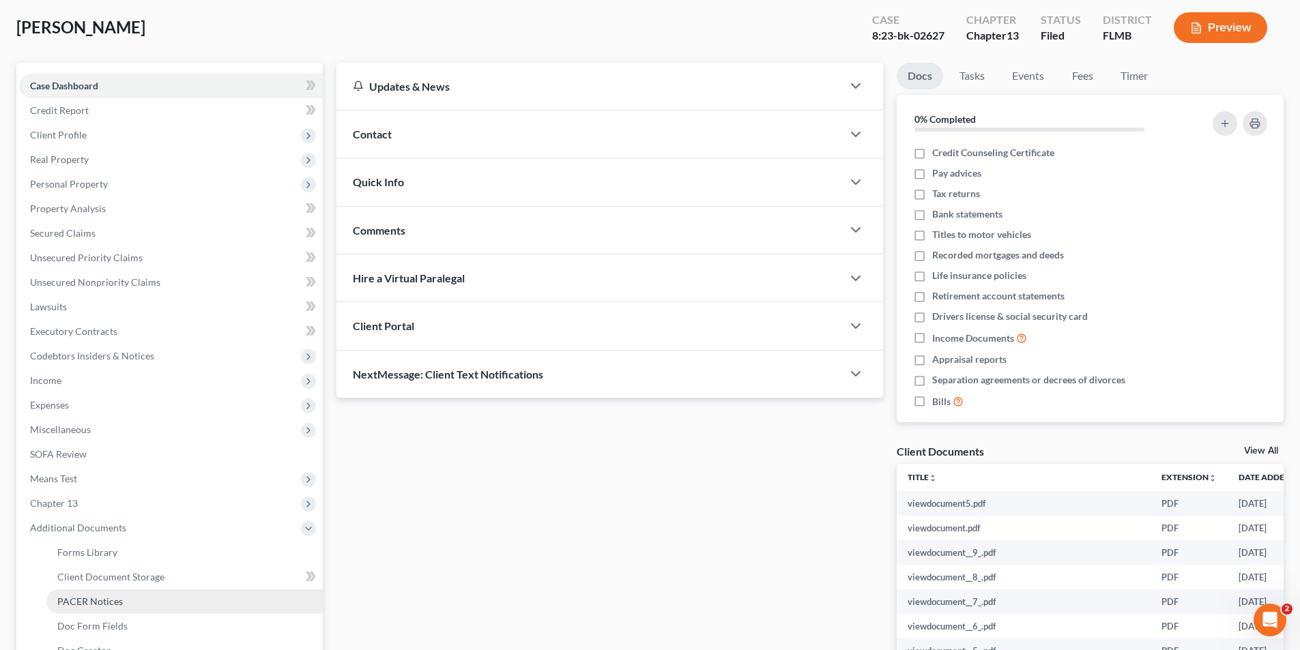
click at [89, 598] on span "PACER Notices" at bounding box center [89, 602] width 65 height 12
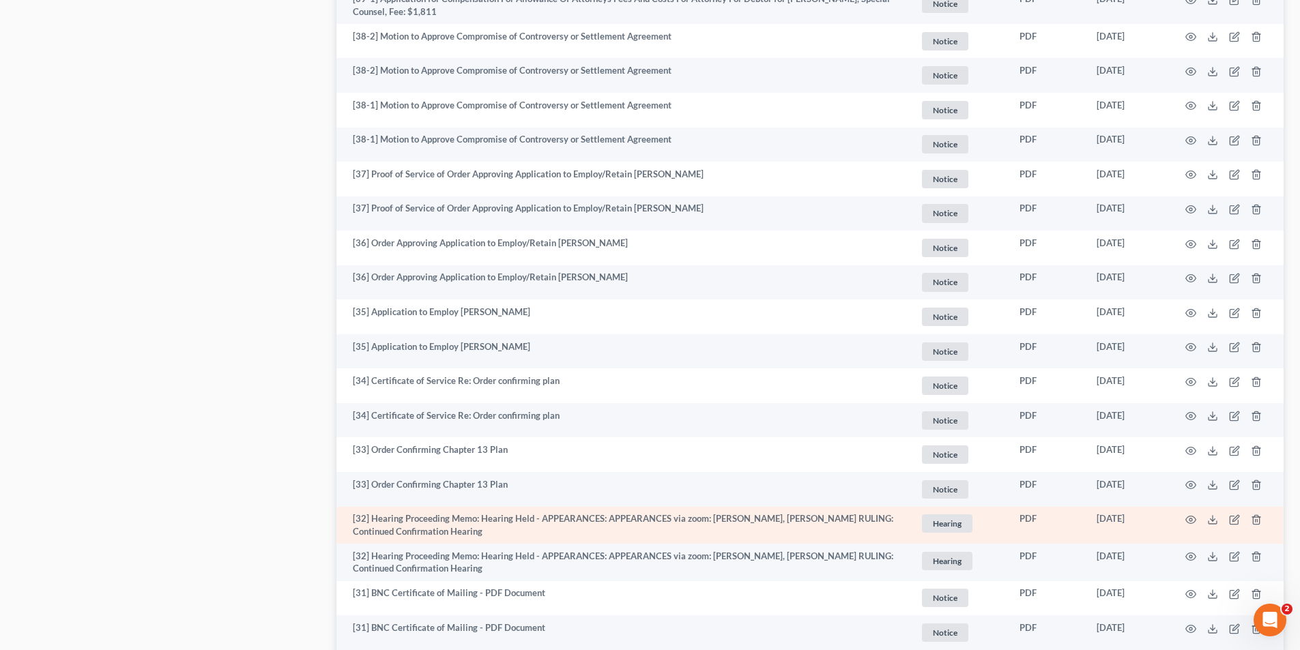
scroll to position [1774, 0]
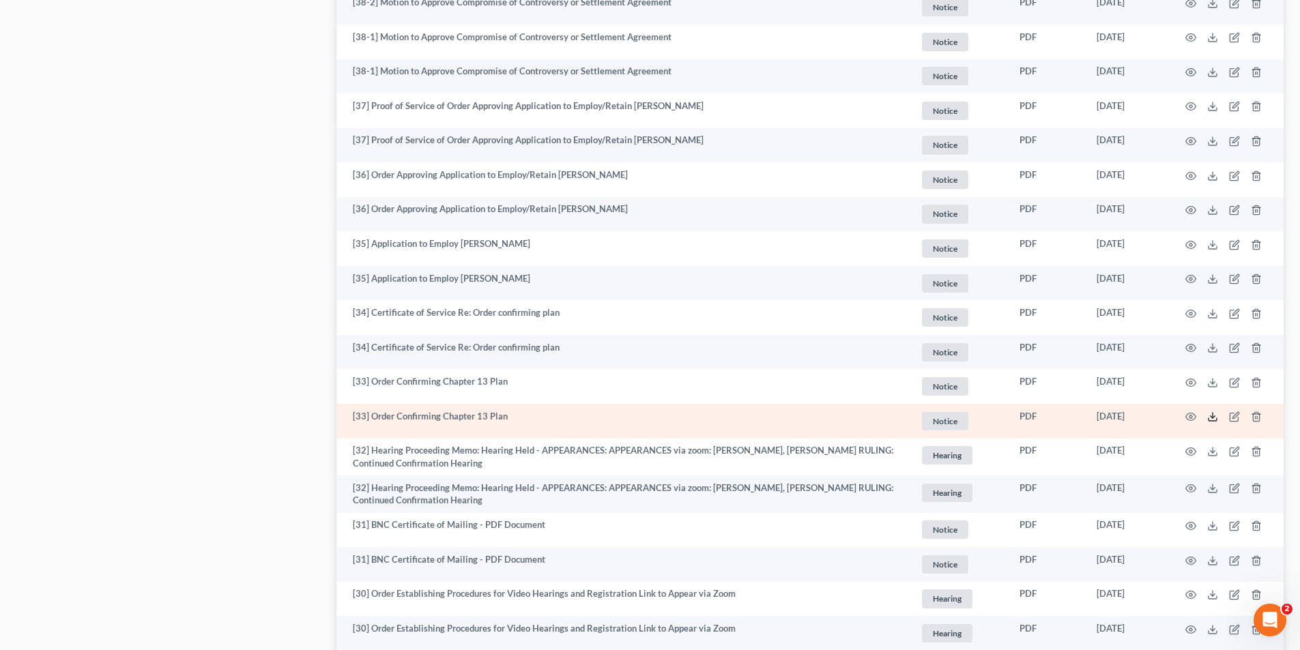
click at [1214, 413] on icon at bounding box center [1212, 416] width 11 height 11
